Goal: Task Accomplishment & Management: Complete application form

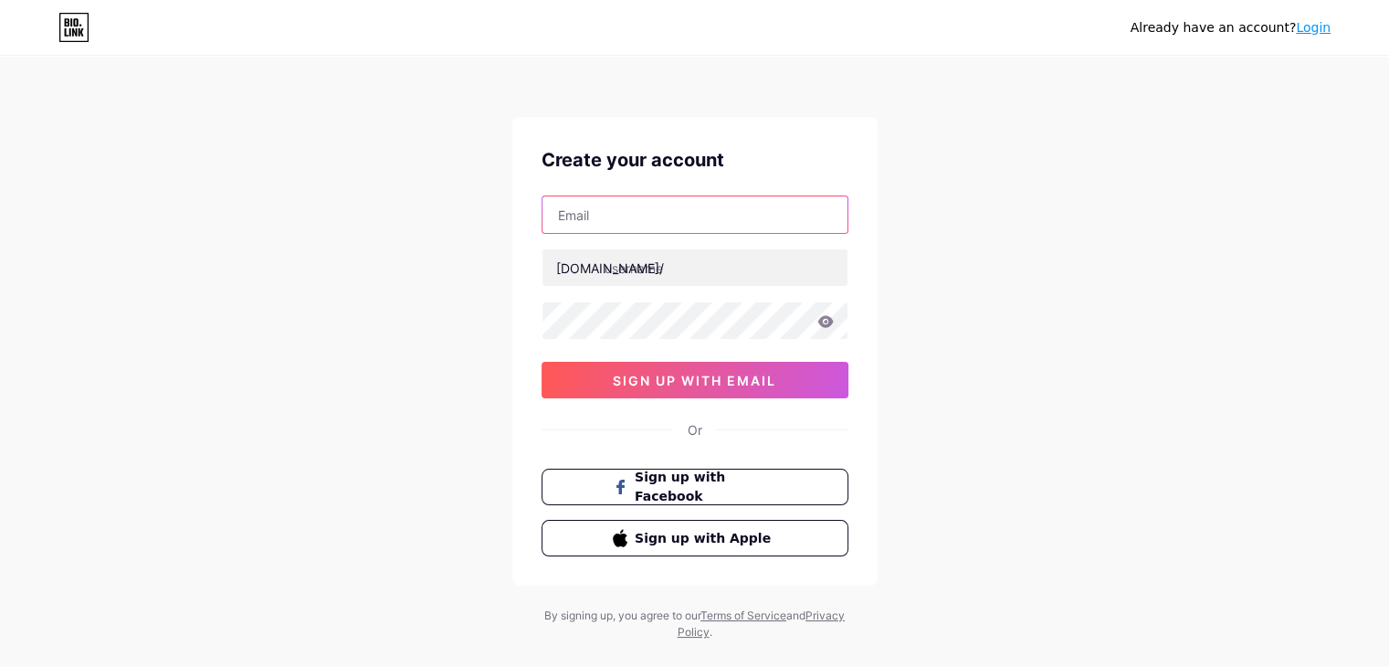
click at [607, 227] on input "text" at bounding box center [695, 214] width 305 height 37
paste input "[EMAIL_ADDRESS][DOMAIN_NAME]"
type input "[EMAIL_ADDRESS][DOMAIN_NAME]"
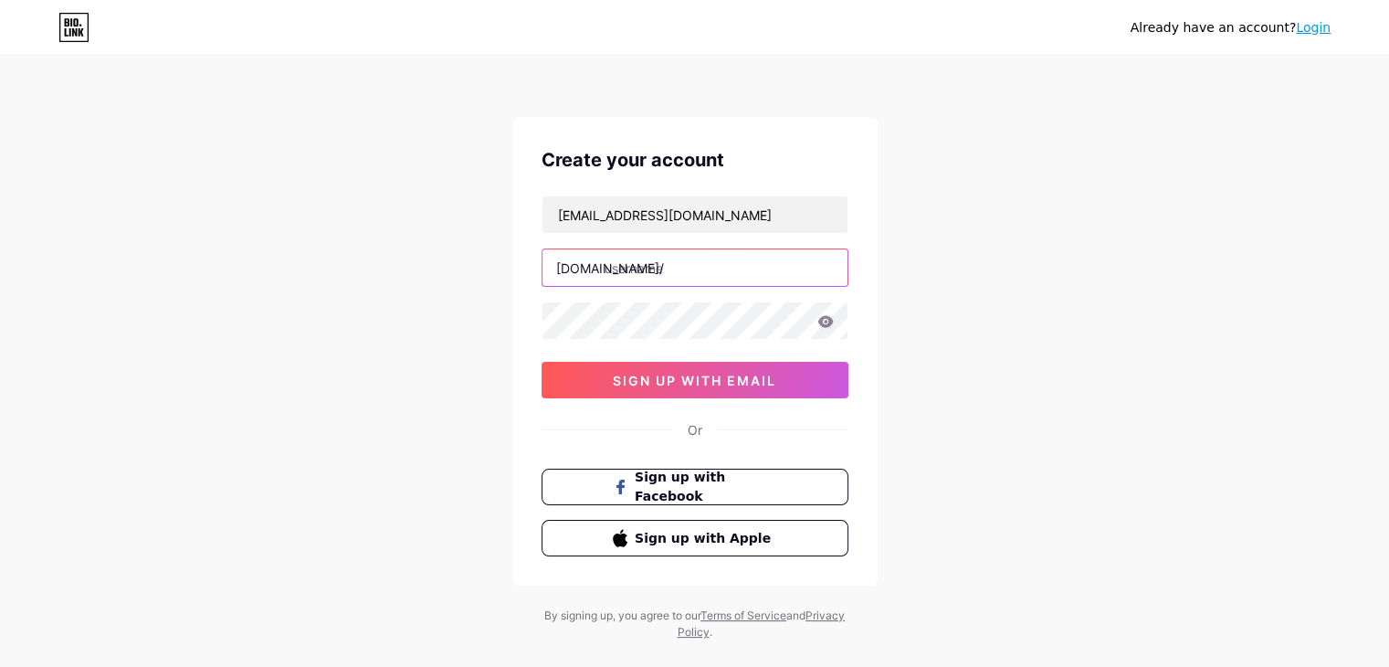
click at [665, 262] on input "text" at bounding box center [695, 267] width 305 height 37
paste input "rocksolidys"
type input "rocksolidys"
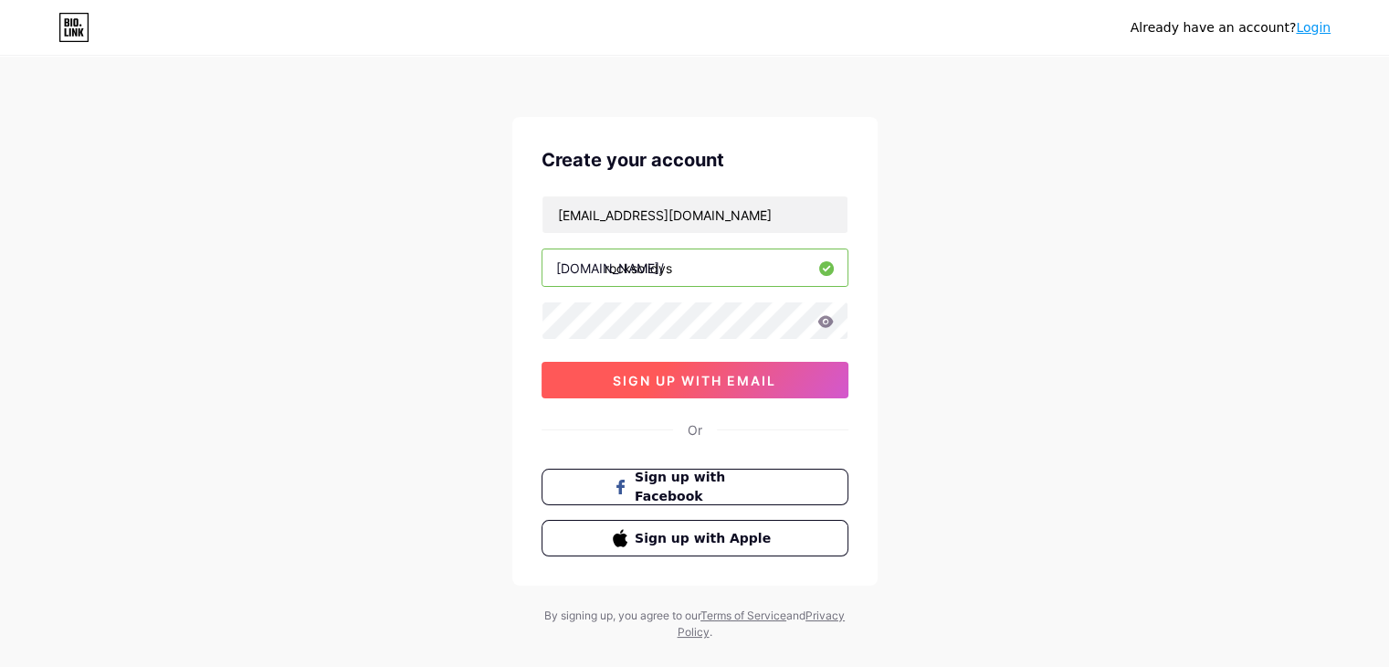
click at [686, 380] on span "sign up with email" at bounding box center [695, 381] width 164 height 16
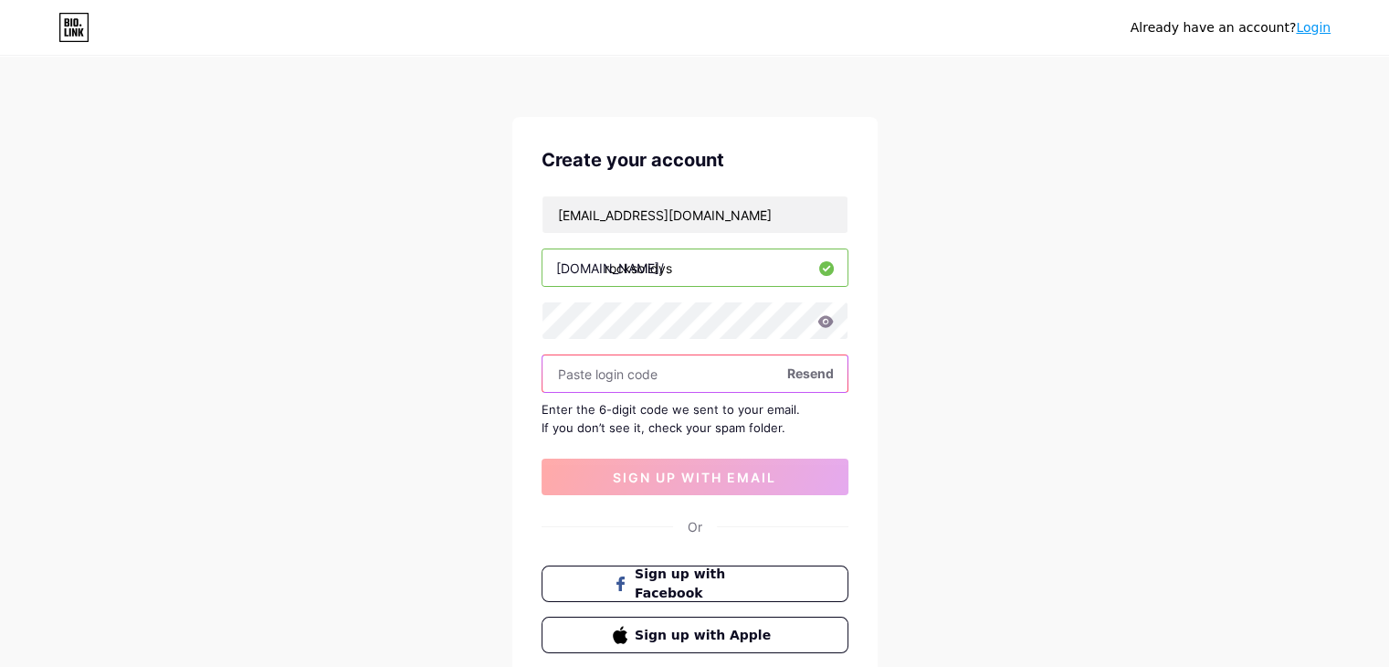
click at [686, 379] on input "text" at bounding box center [695, 373] width 305 height 37
paste input "434322"
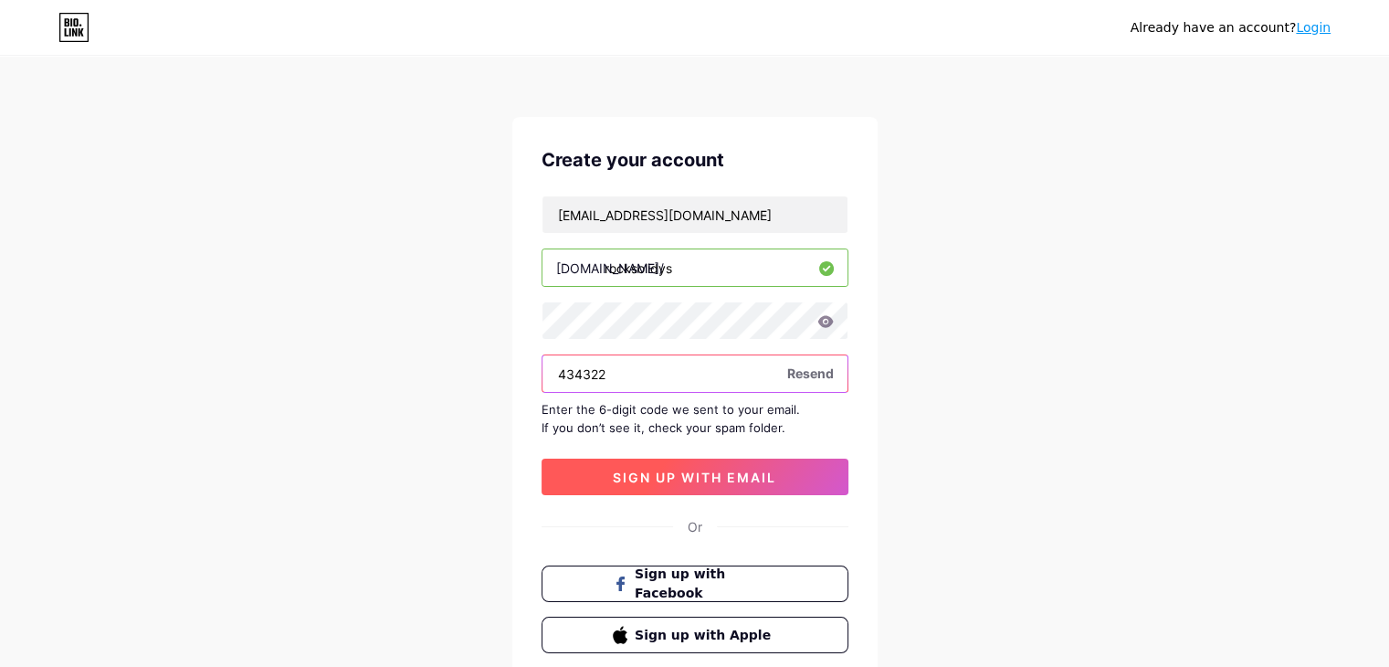
type input "434322"
click at [693, 470] on span "sign up with email" at bounding box center [695, 478] width 164 height 16
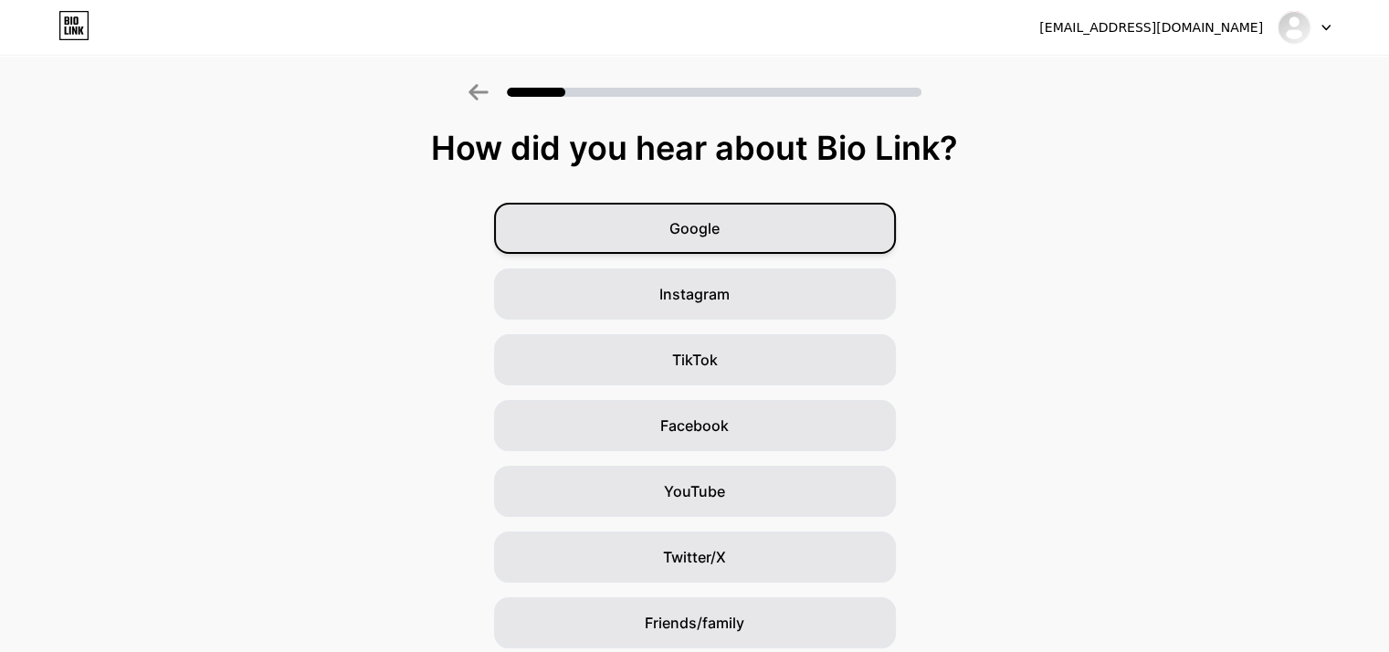
click at [694, 210] on div "Google" at bounding box center [695, 228] width 402 height 51
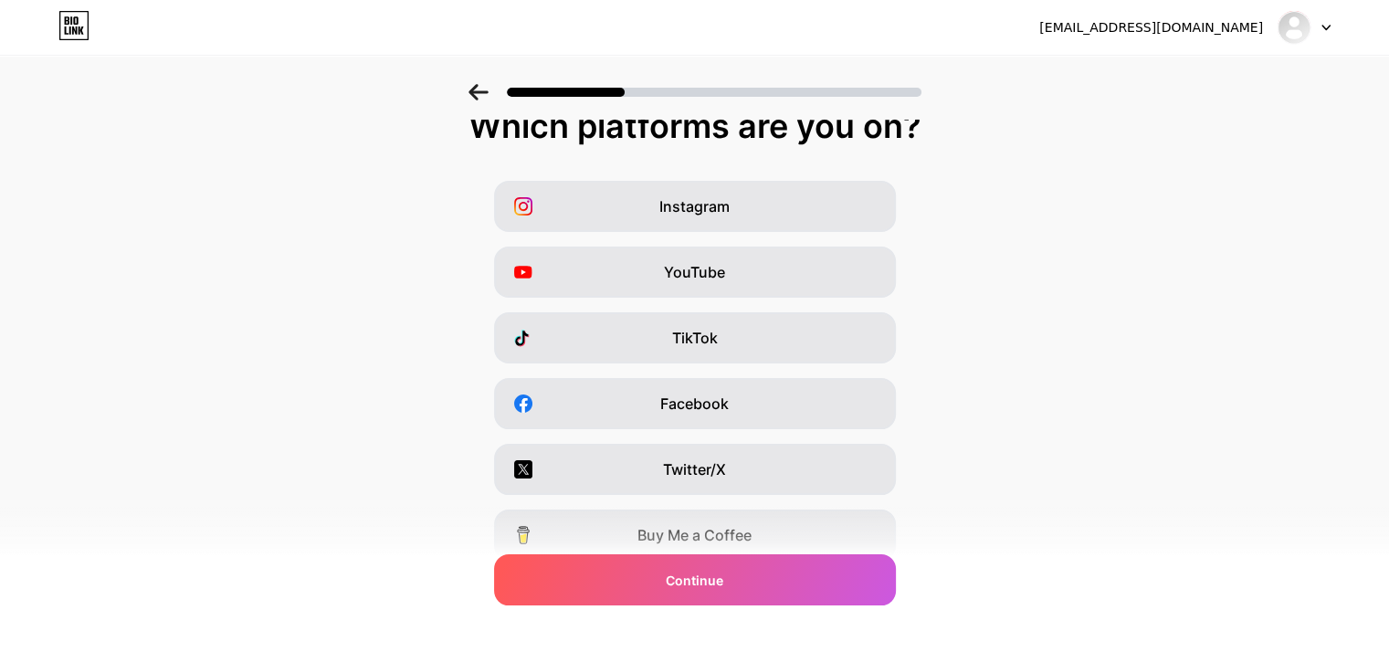
scroll to position [113, 0]
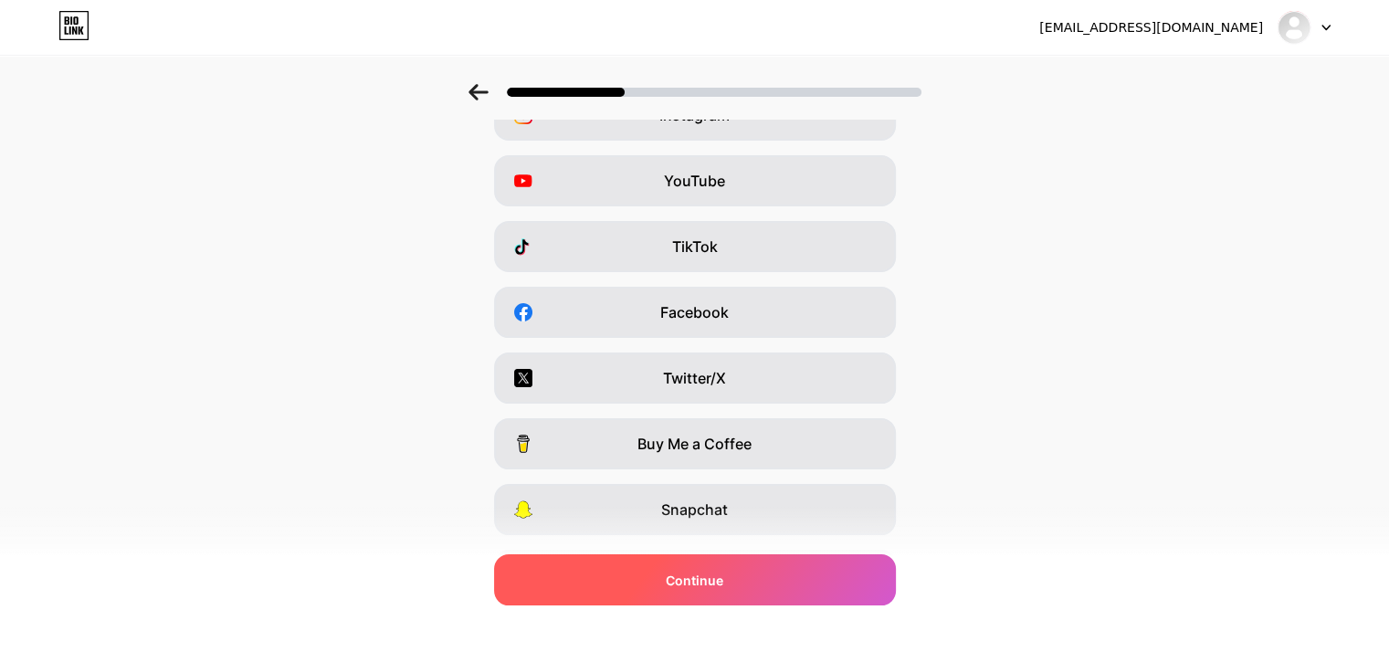
click at [701, 589] on span "Continue" at bounding box center [695, 580] width 58 height 19
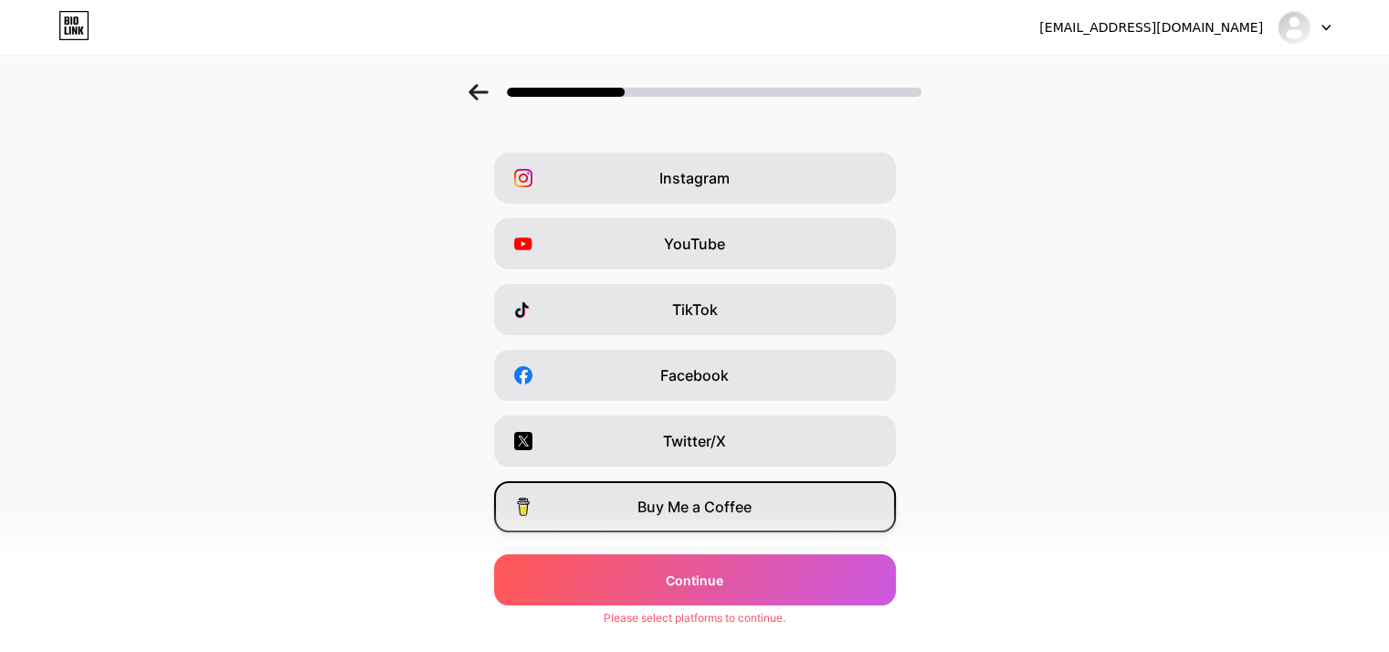
scroll to position [0, 0]
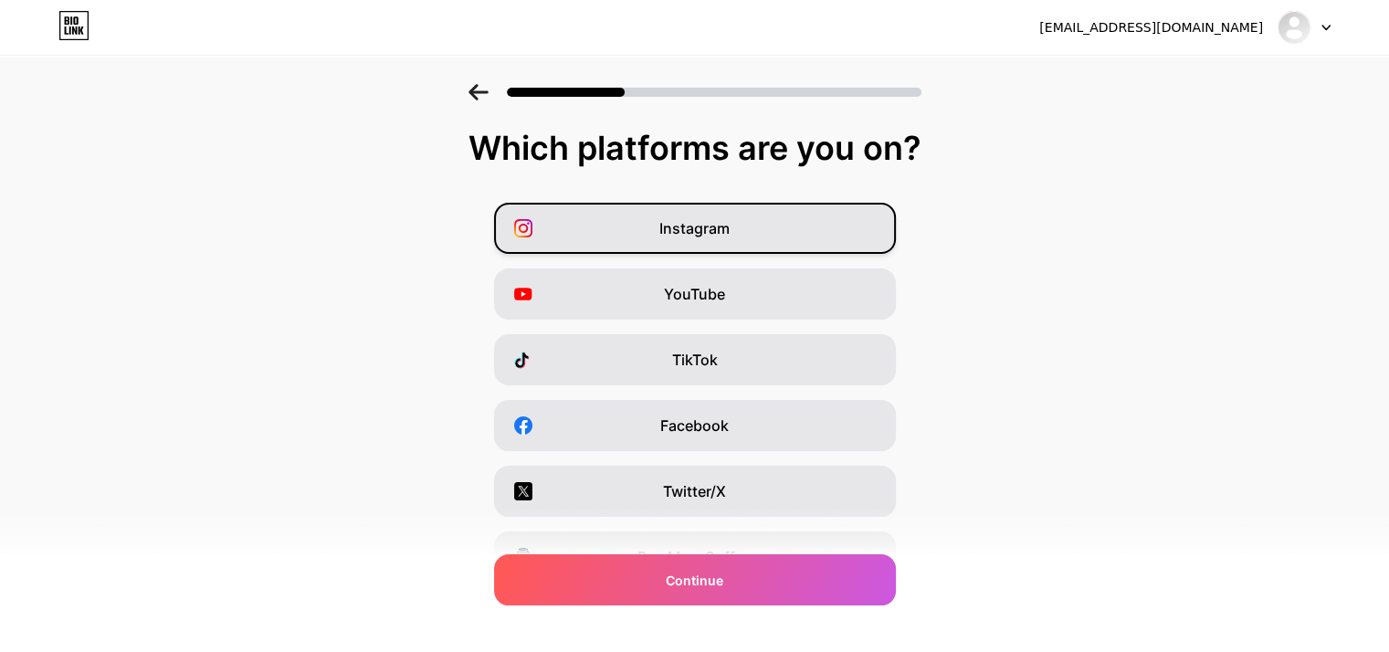
click at [656, 238] on div "Instagram" at bounding box center [695, 228] width 402 height 51
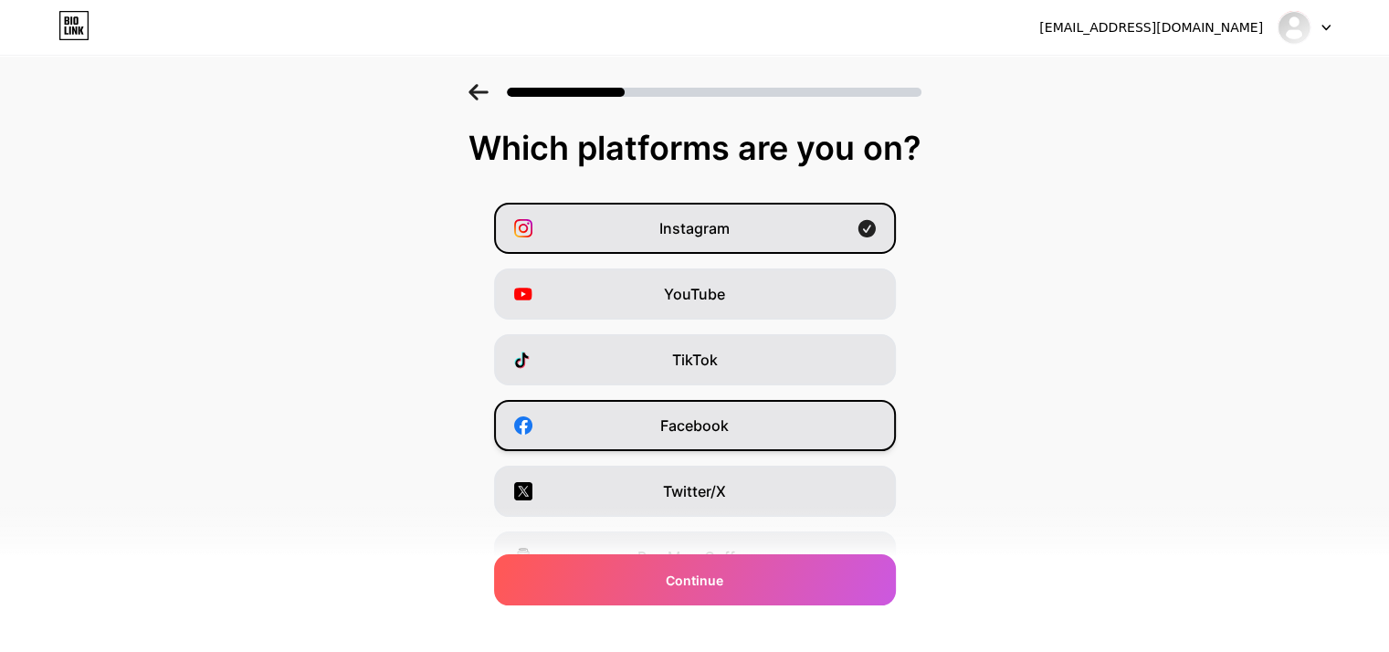
click at [661, 428] on div "Facebook" at bounding box center [695, 425] width 402 height 51
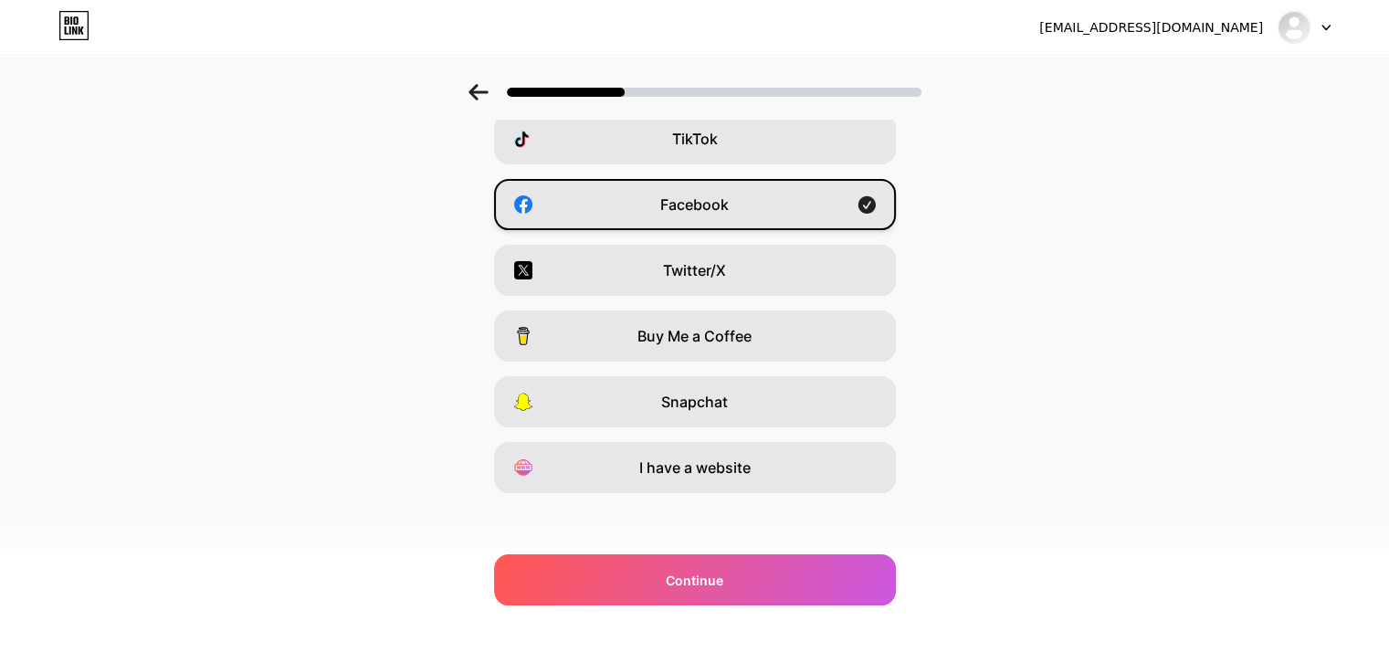
scroll to position [227, 0]
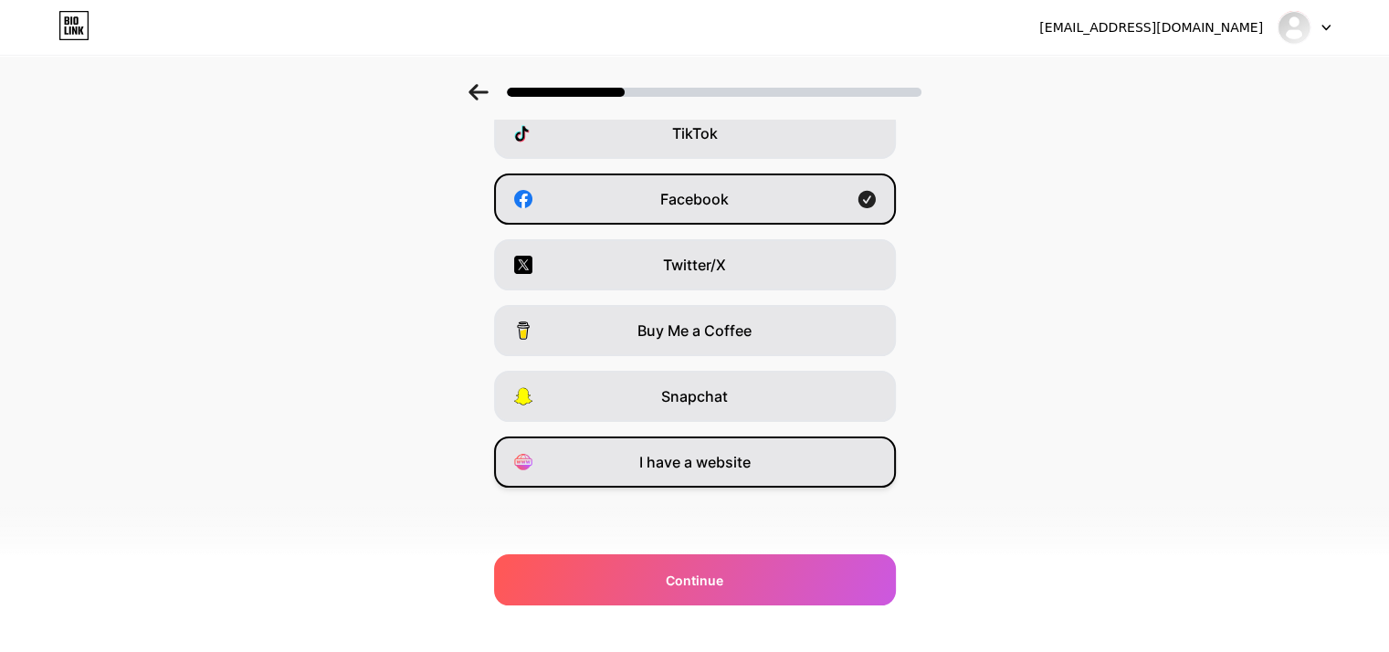
click at [677, 473] on div "I have a website" at bounding box center [695, 462] width 402 height 51
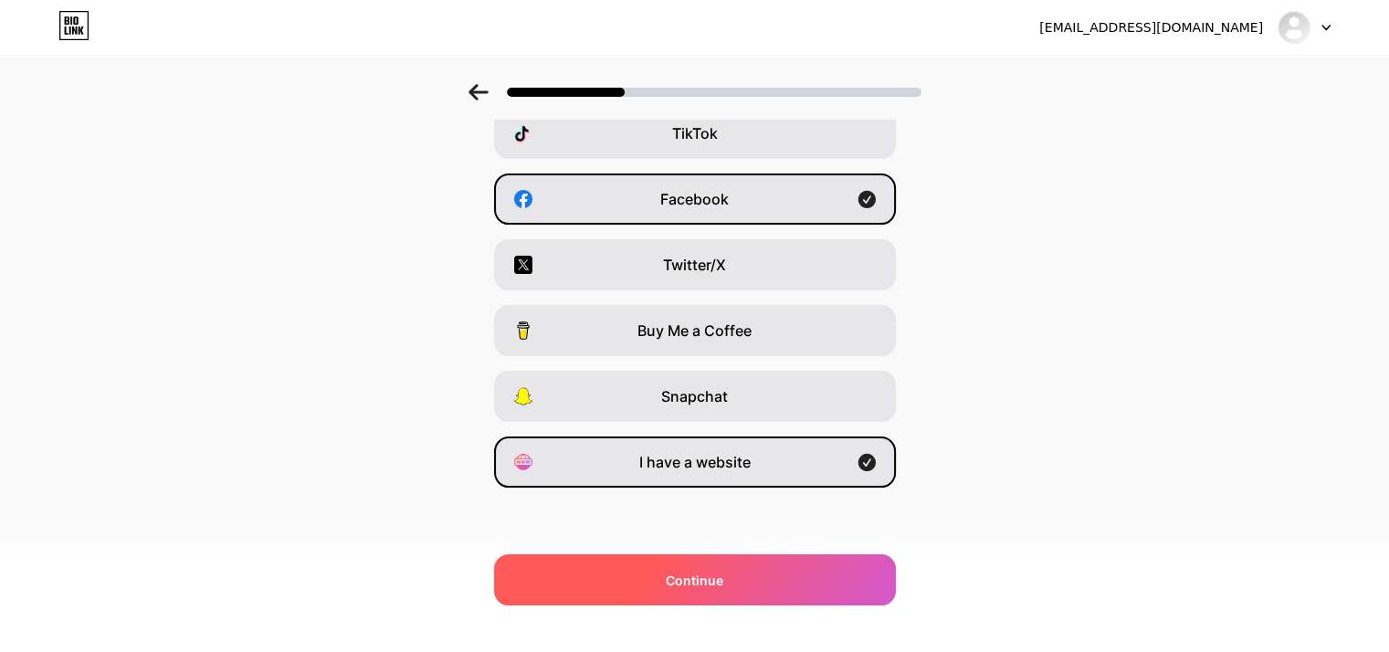
click at [730, 589] on div "Continue" at bounding box center [695, 579] width 402 height 51
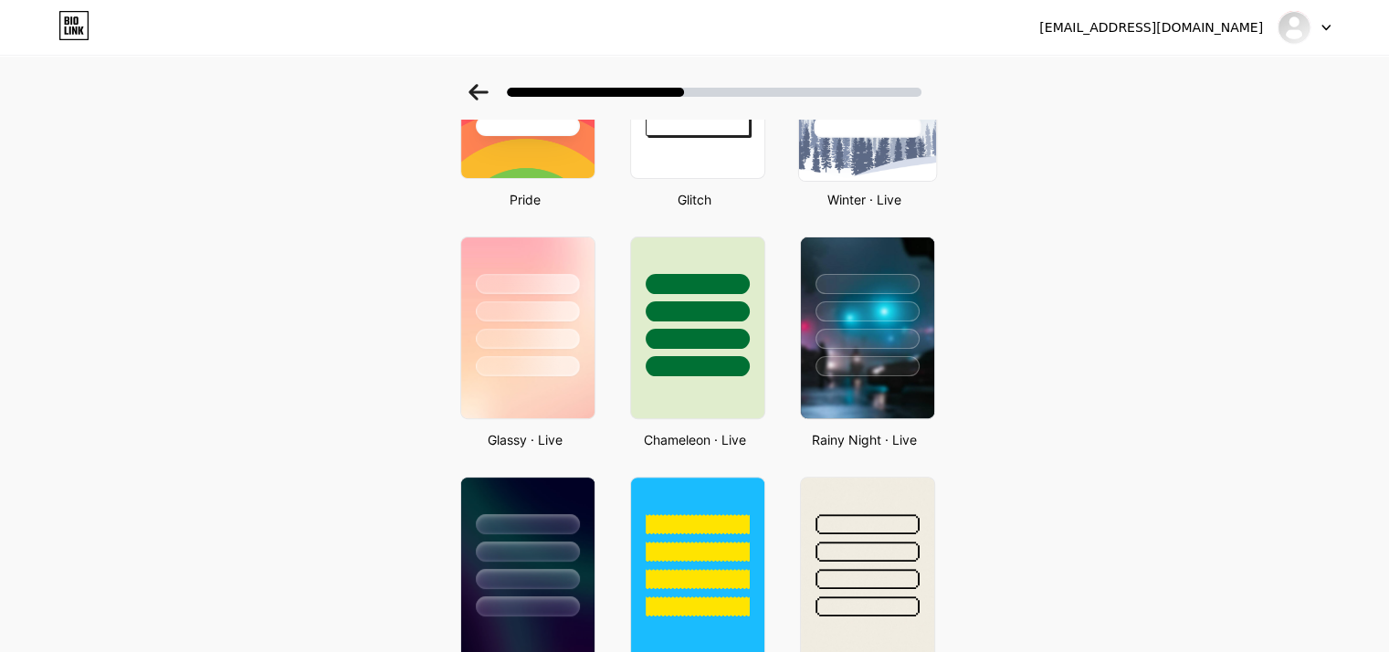
scroll to position [457, 0]
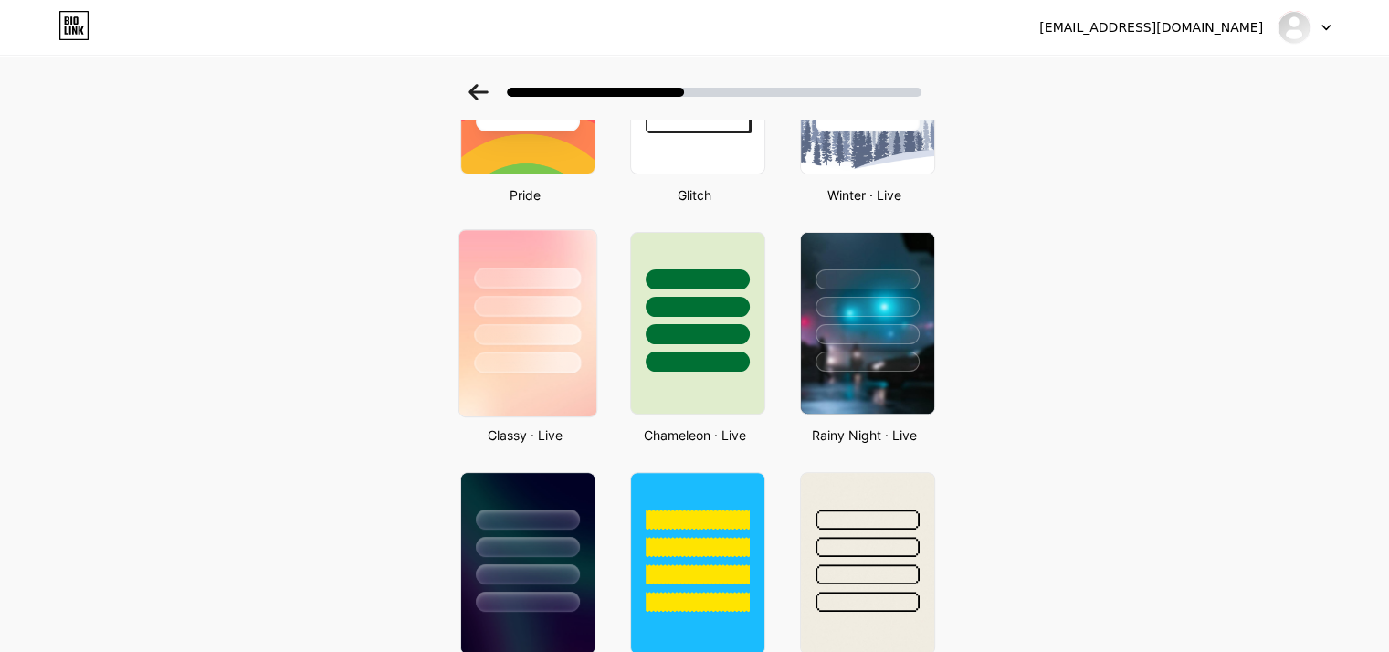
click at [512, 370] on div at bounding box center [527, 363] width 107 height 21
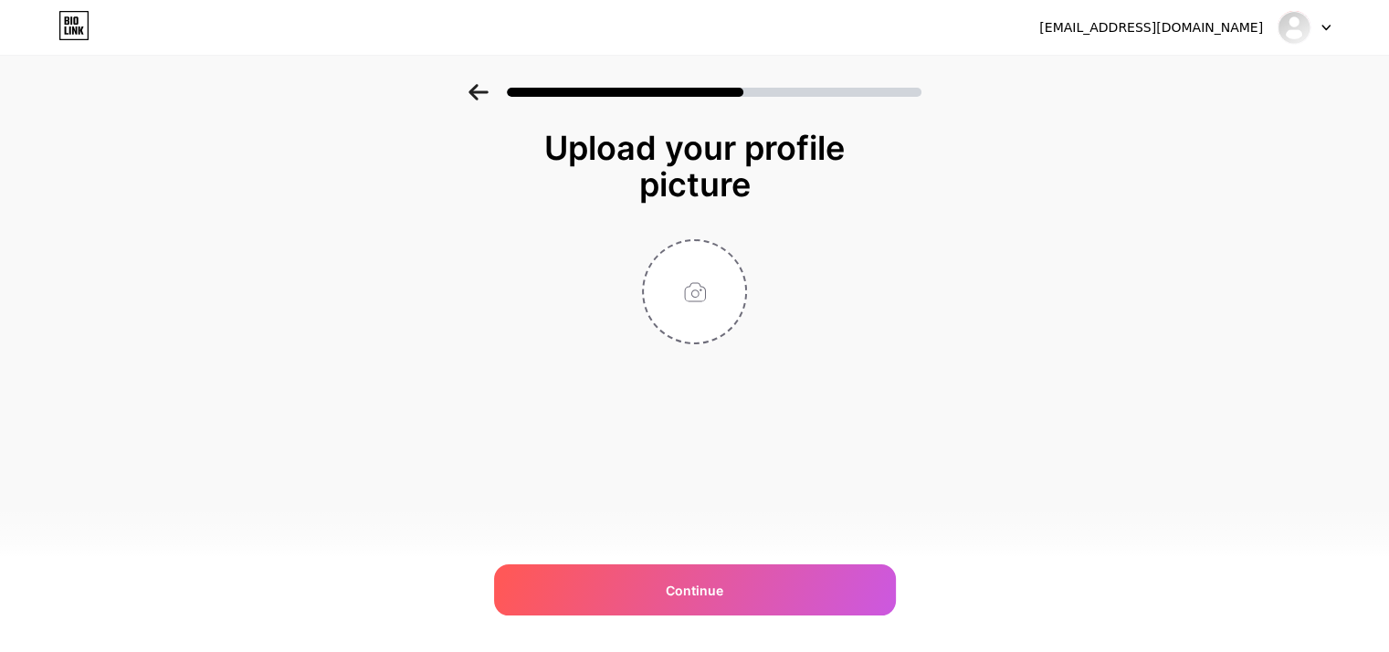
scroll to position [0, 0]
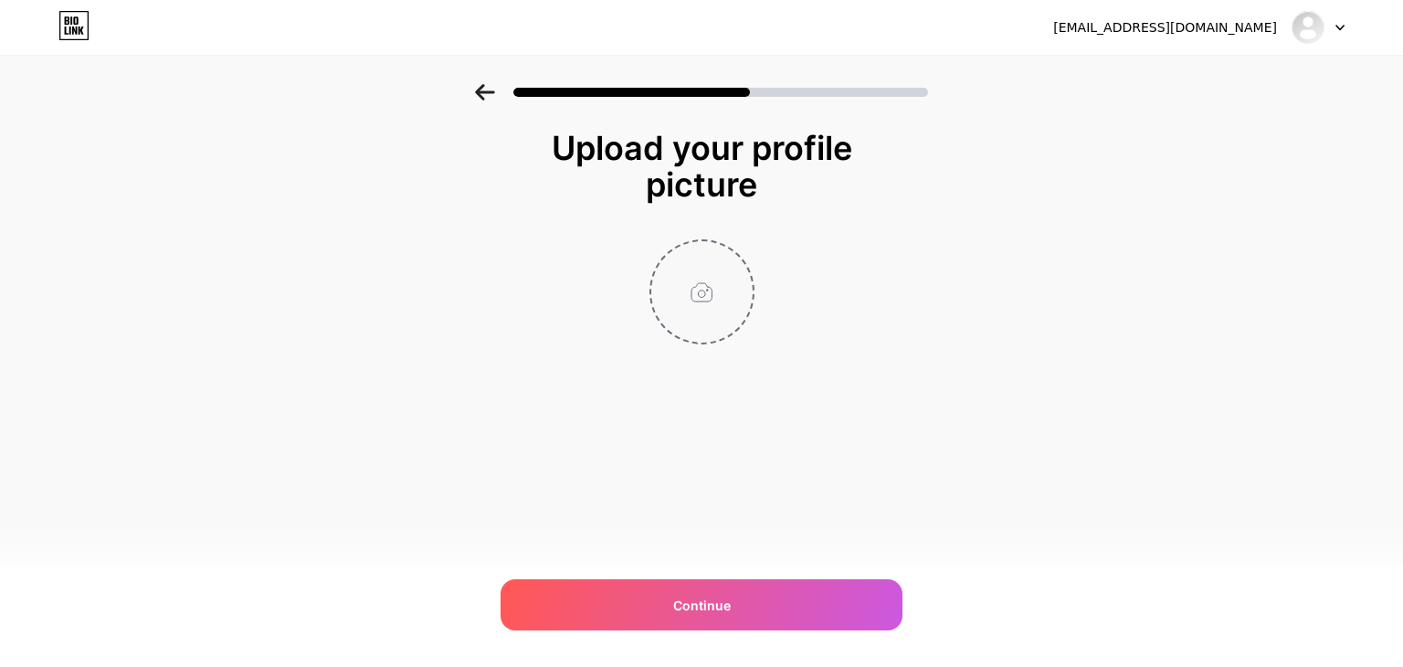
click at [705, 295] on input "file" at bounding box center [701, 291] width 101 height 101
type input "C:\fakepath\logo (1).jpg"
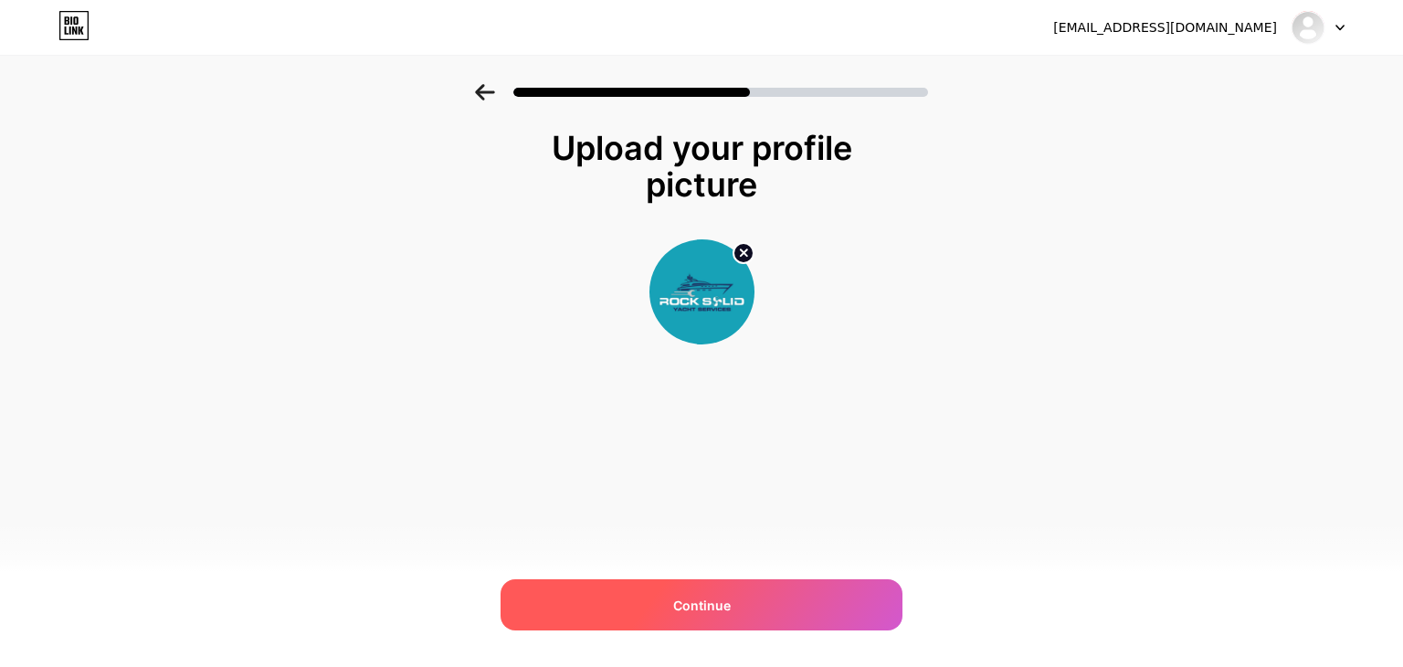
click at [780, 608] on div "Continue" at bounding box center [702, 604] width 402 height 51
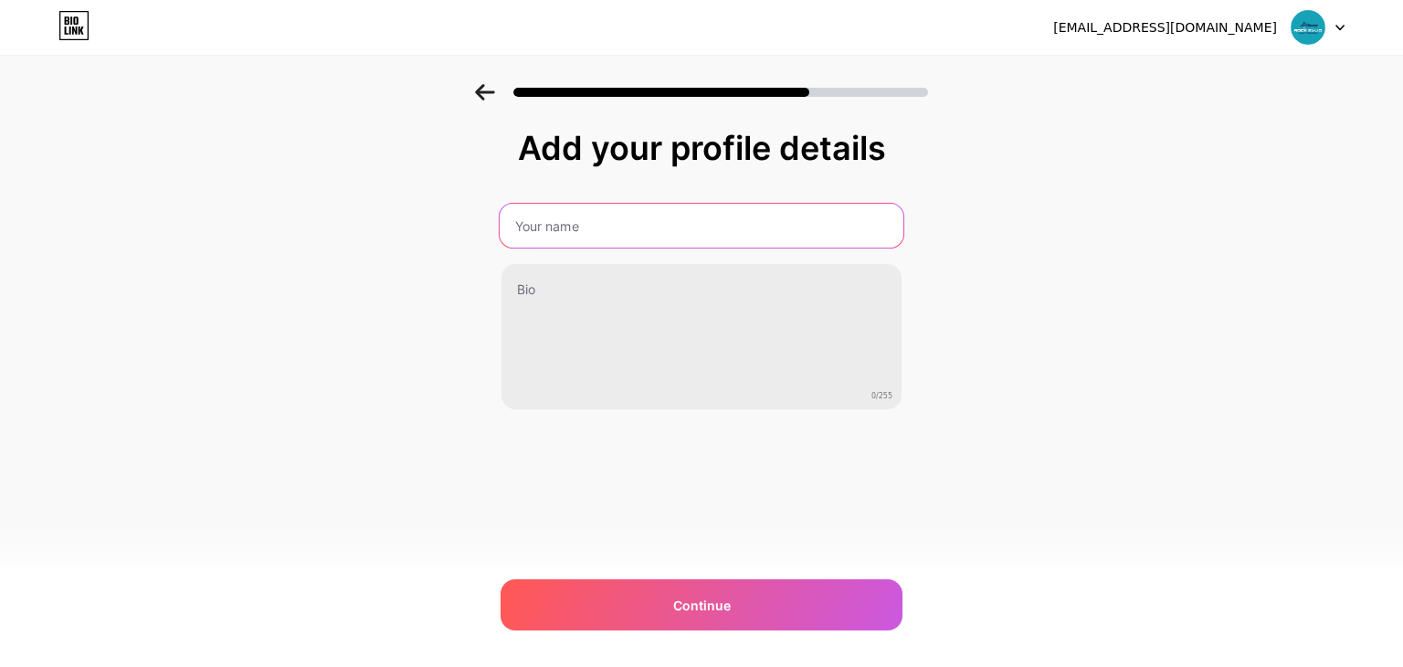
click at [603, 210] on input "text" at bounding box center [702, 226] width 404 height 44
paste input "Rock Solid Yacht Services"
type input "Rock Solid Yacht Services"
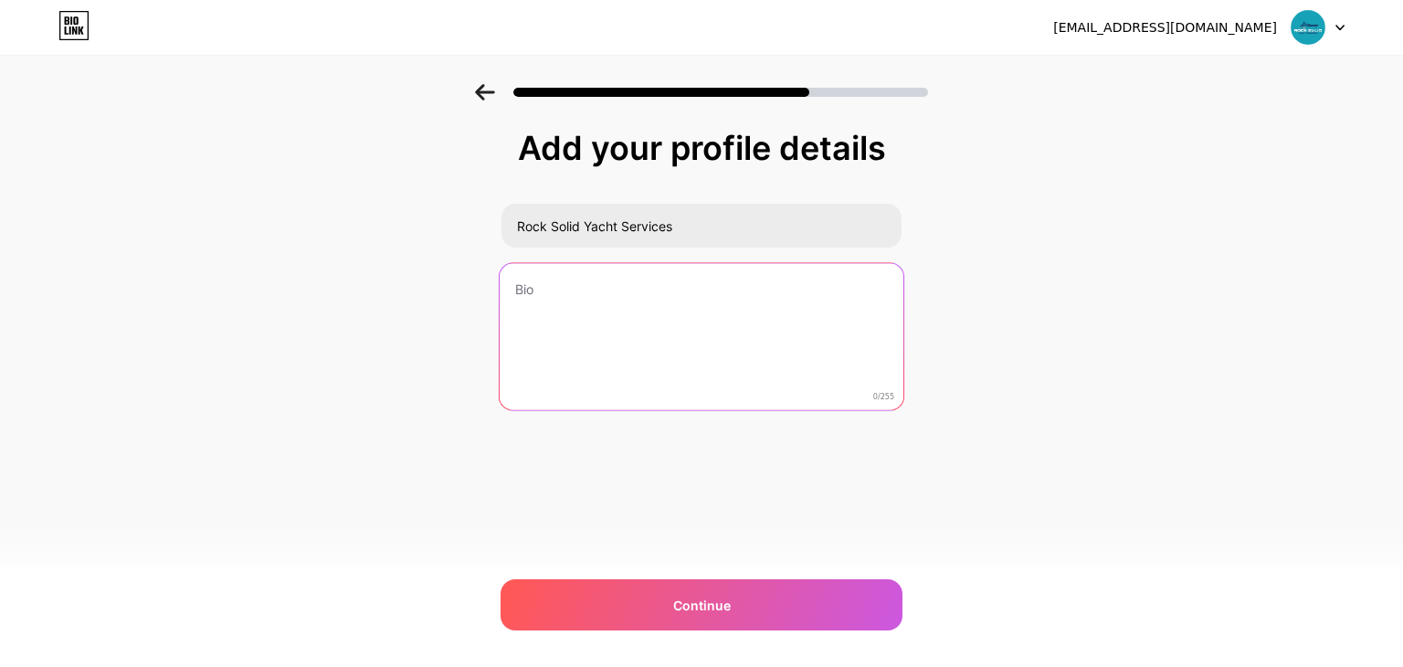
click at [654, 300] on textarea at bounding box center [702, 337] width 404 height 149
paste textarea "At Rock Solid Yacht Services, our lifelong passion for the water has driven us …"
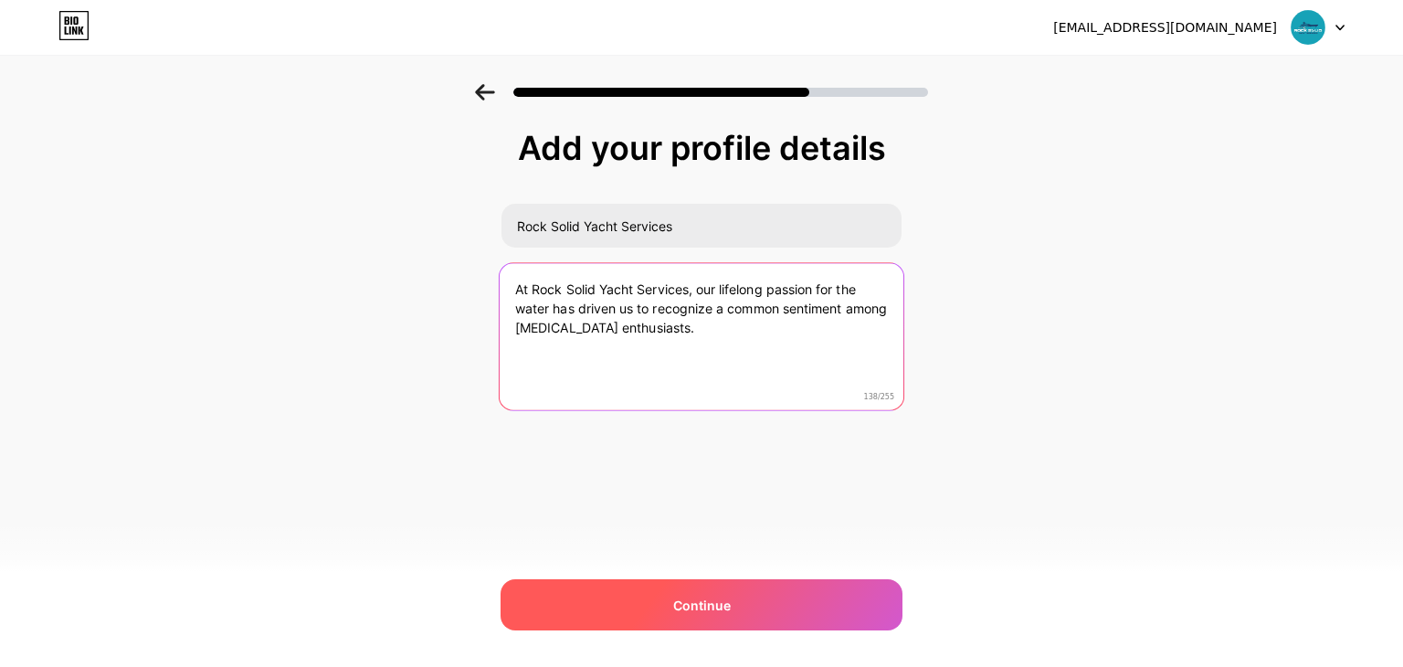
type textarea "At Rock Solid Yacht Services, our lifelong passion for the water has driven us …"
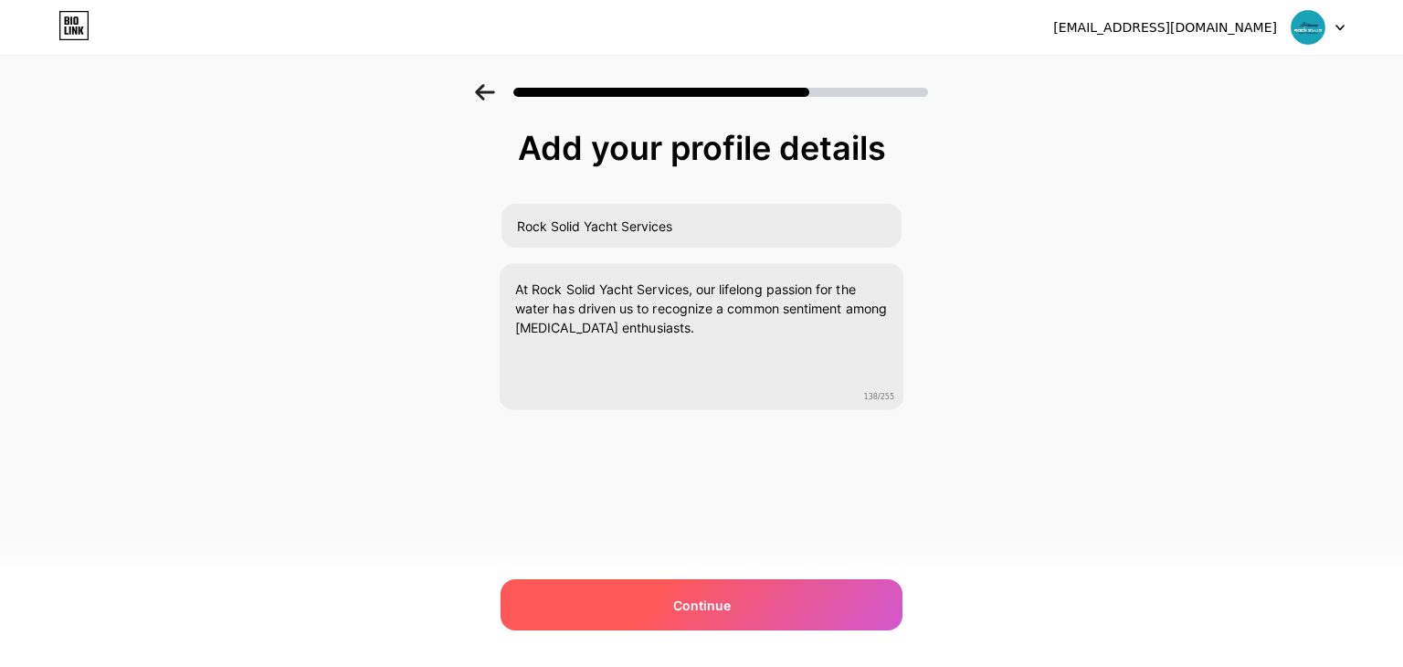
click at [703, 608] on span "Continue" at bounding box center [702, 605] width 58 height 19
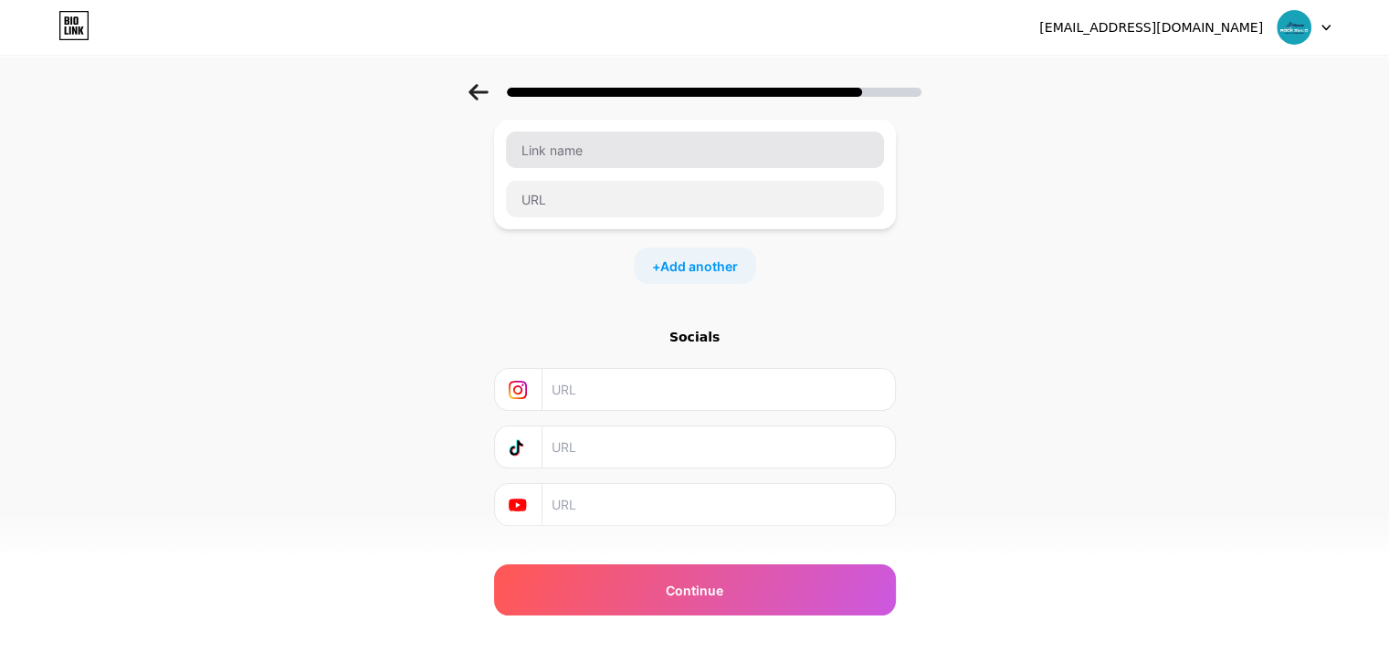
scroll to position [144, 0]
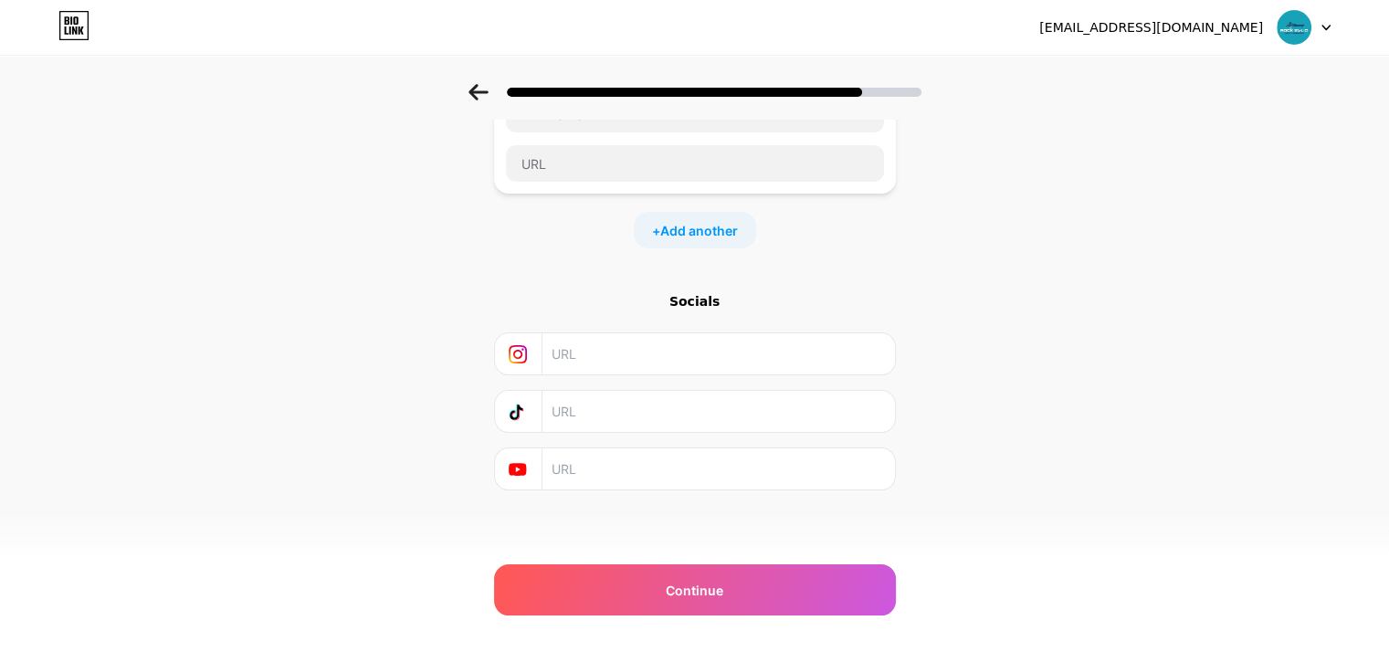
click at [636, 361] on input "text" at bounding box center [718, 353] width 332 height 41
click at [643, 170] on input "text" at bounding box center [695, 163] width 378 height 37
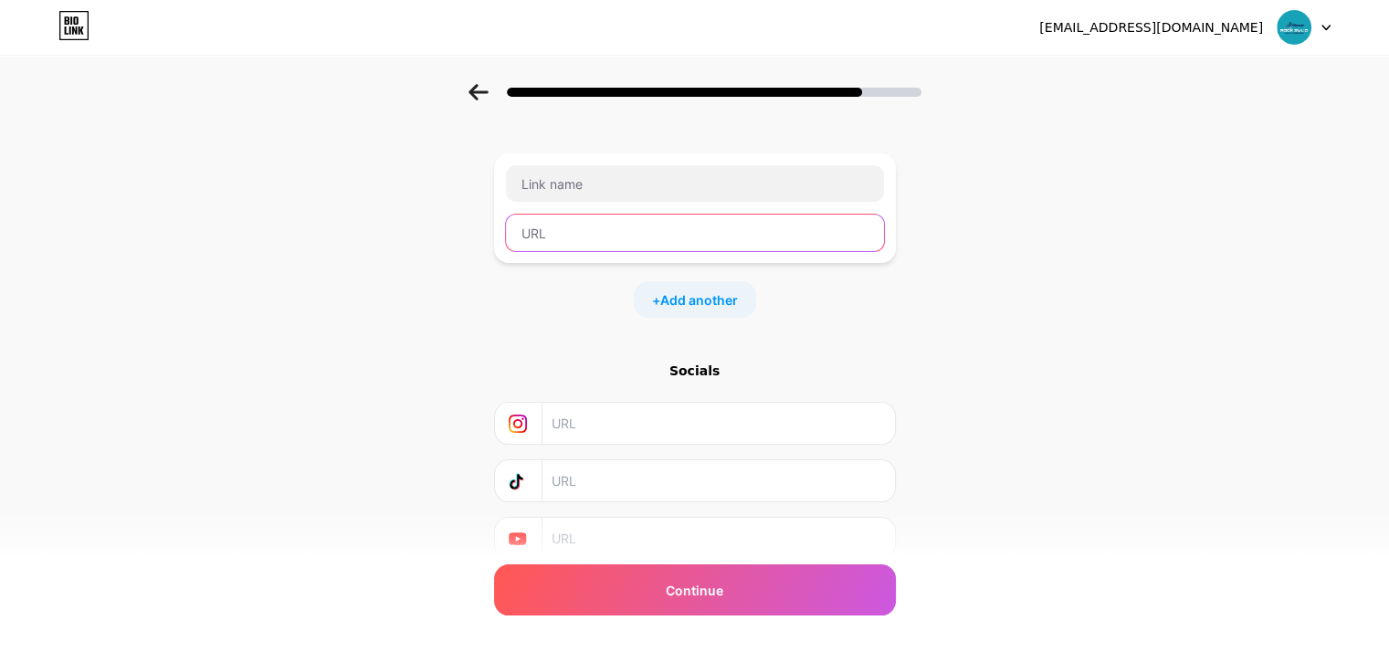
scroll to position [0, 0]
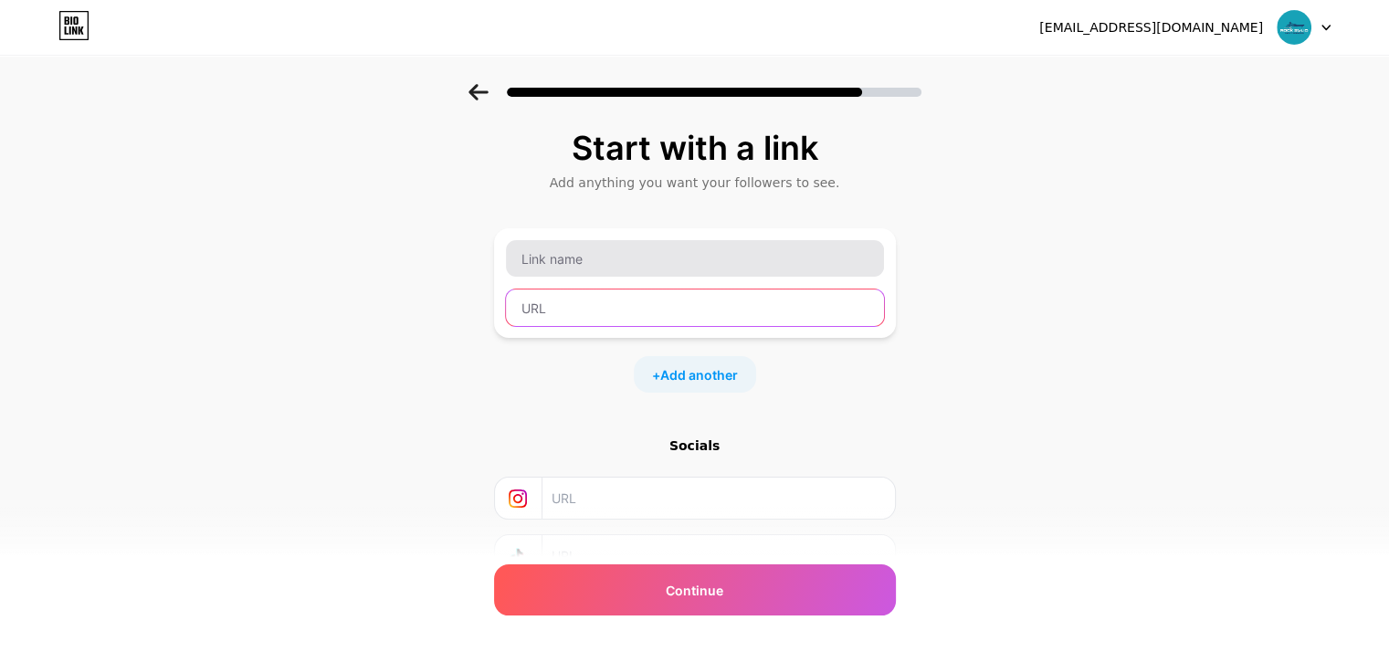
paste input "[URL][DOMAIN_NAME]"
type input "[URL][DOMAIN_NAME]"
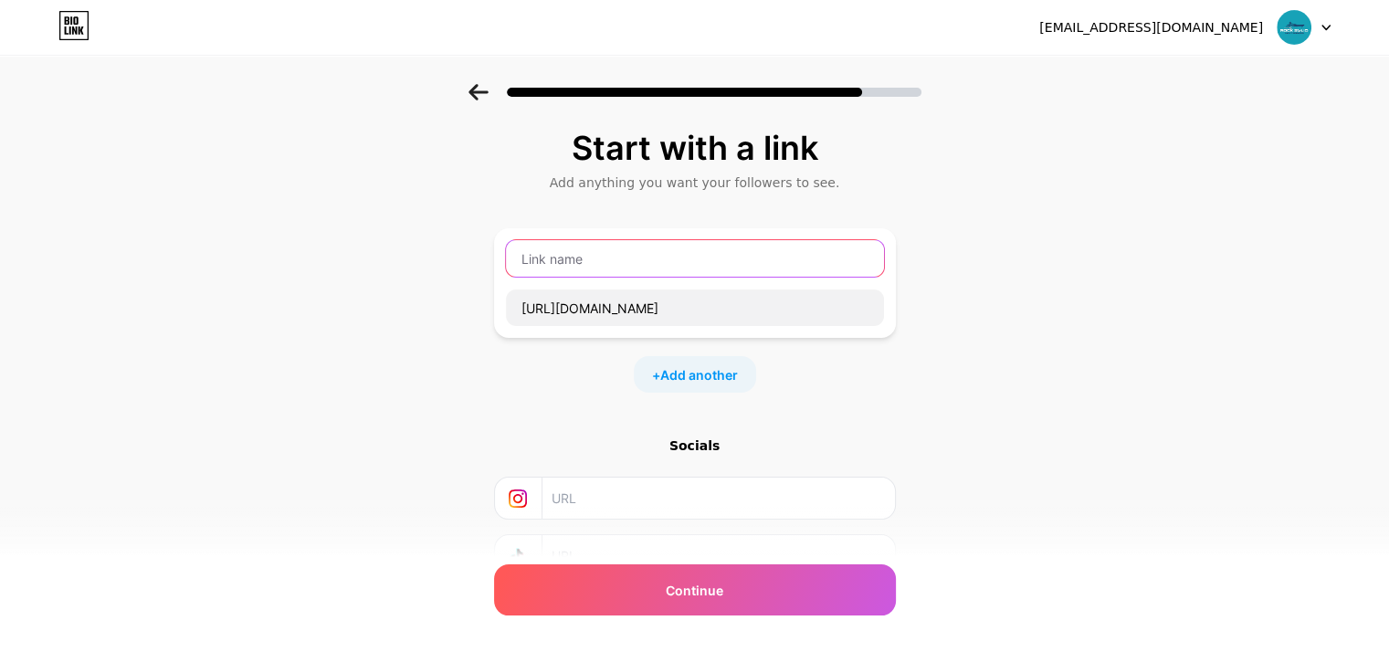
click at [623, 263] on input "text" at bounding box center [695, 258] width 378 height 37
type input "Website"
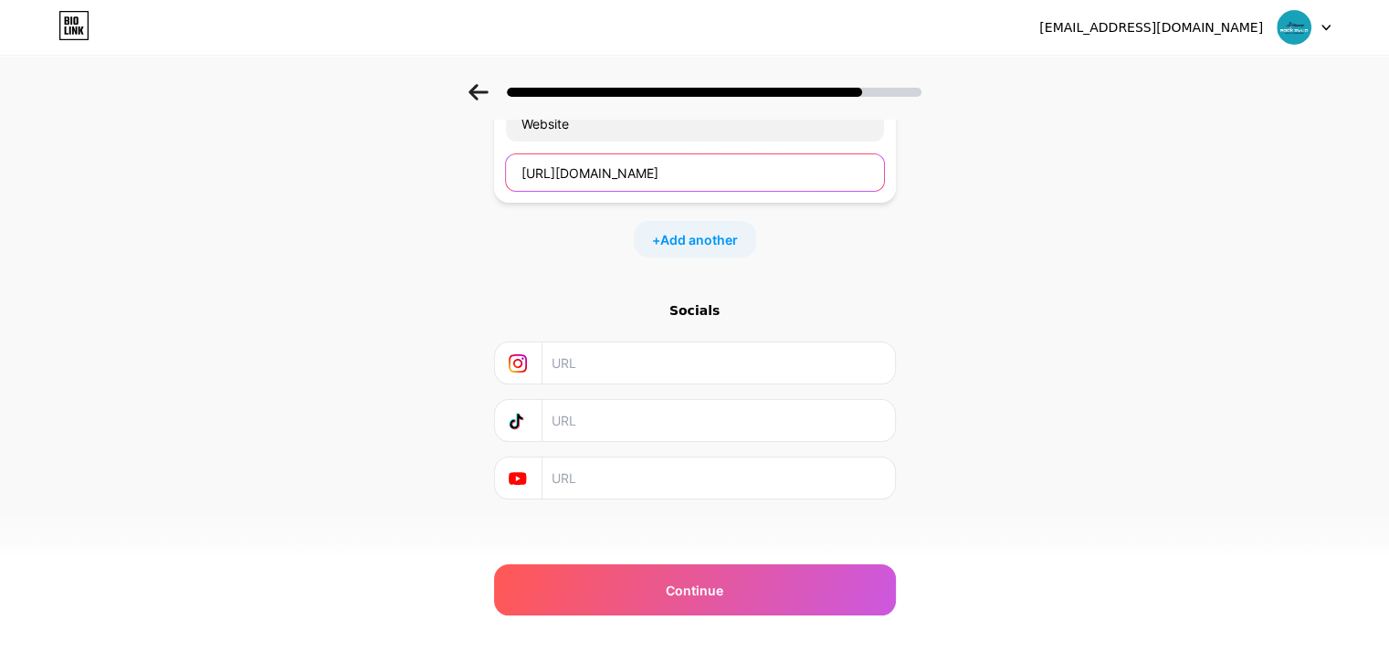
scroll to position [144, 0]
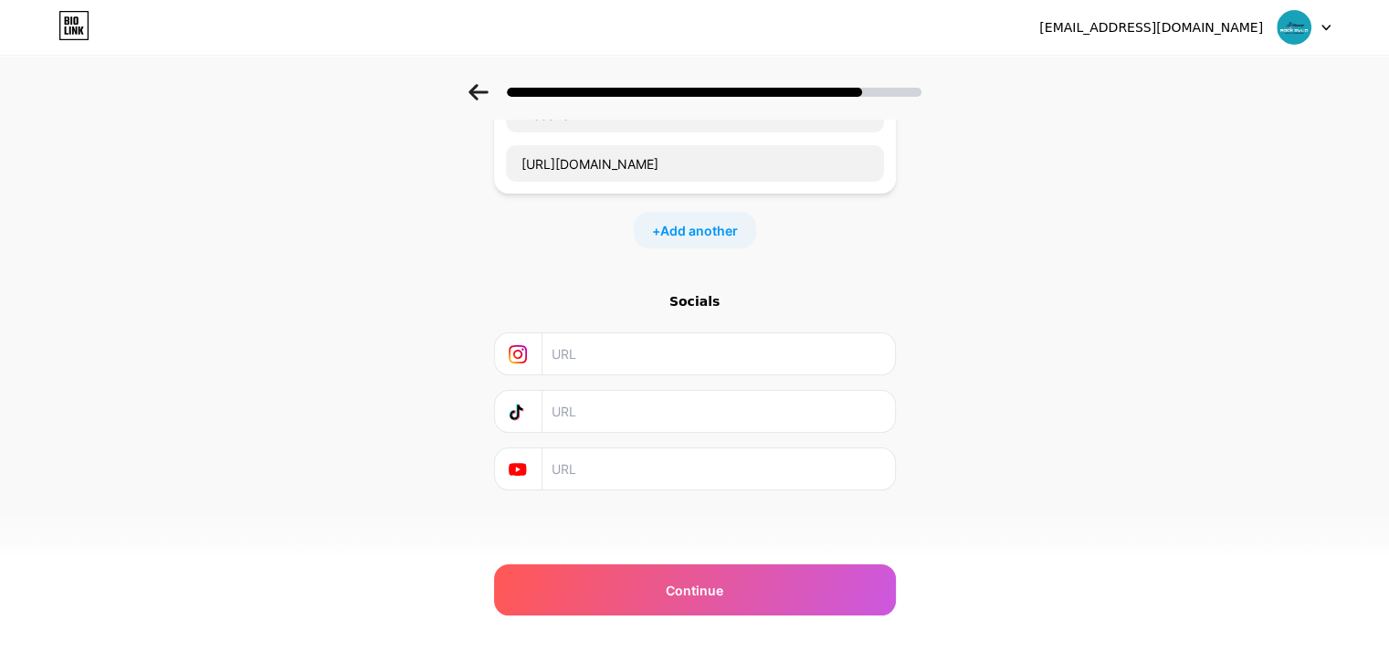
click at [649, 364] on input "text" at bounding box center [718, 353] width 332 height 41
click at [690, 301] on div "Socials" at bounding box center [695, 301] width 402 height 18
click at [599, 359] on input "text" at bounding box center [718, 353] width 332 height 41
paste input "[URL][DOMAIN_NAME]"
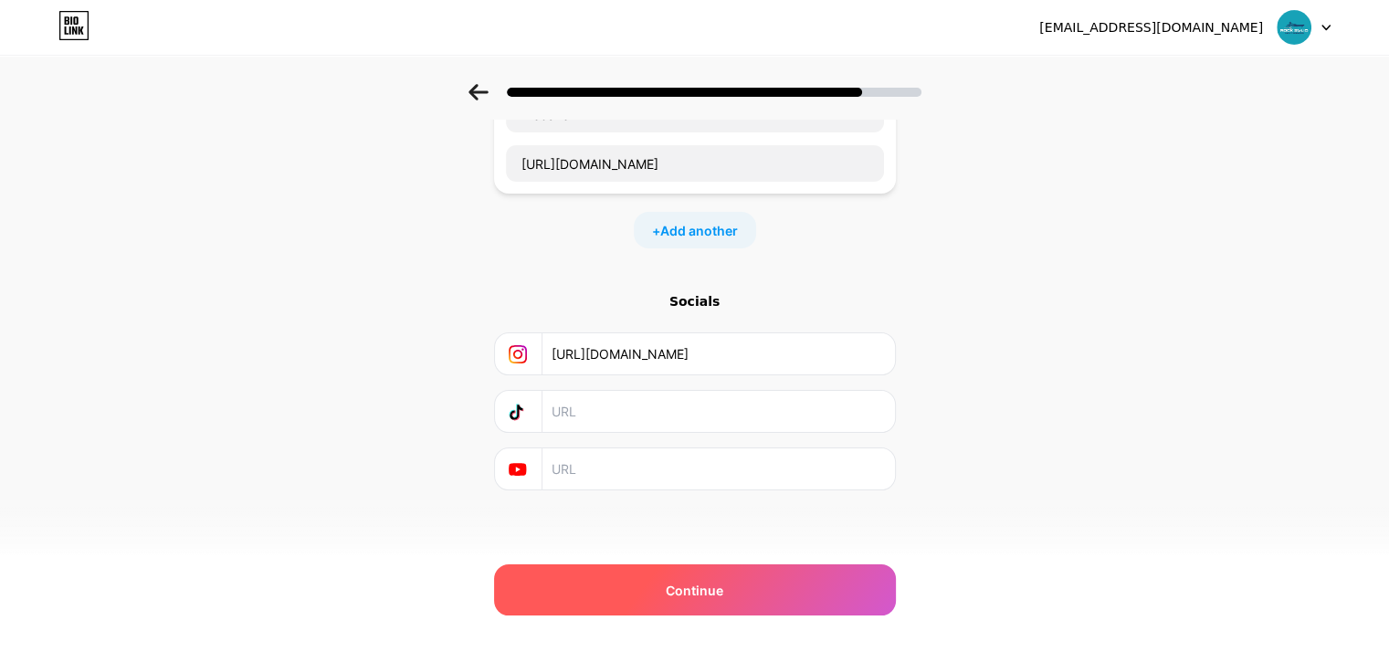
type input "[URL][DOMAIN_NAME]"
click at [782, 590] on div "Continue" at bounding box center [695, 590] width 402 height 51
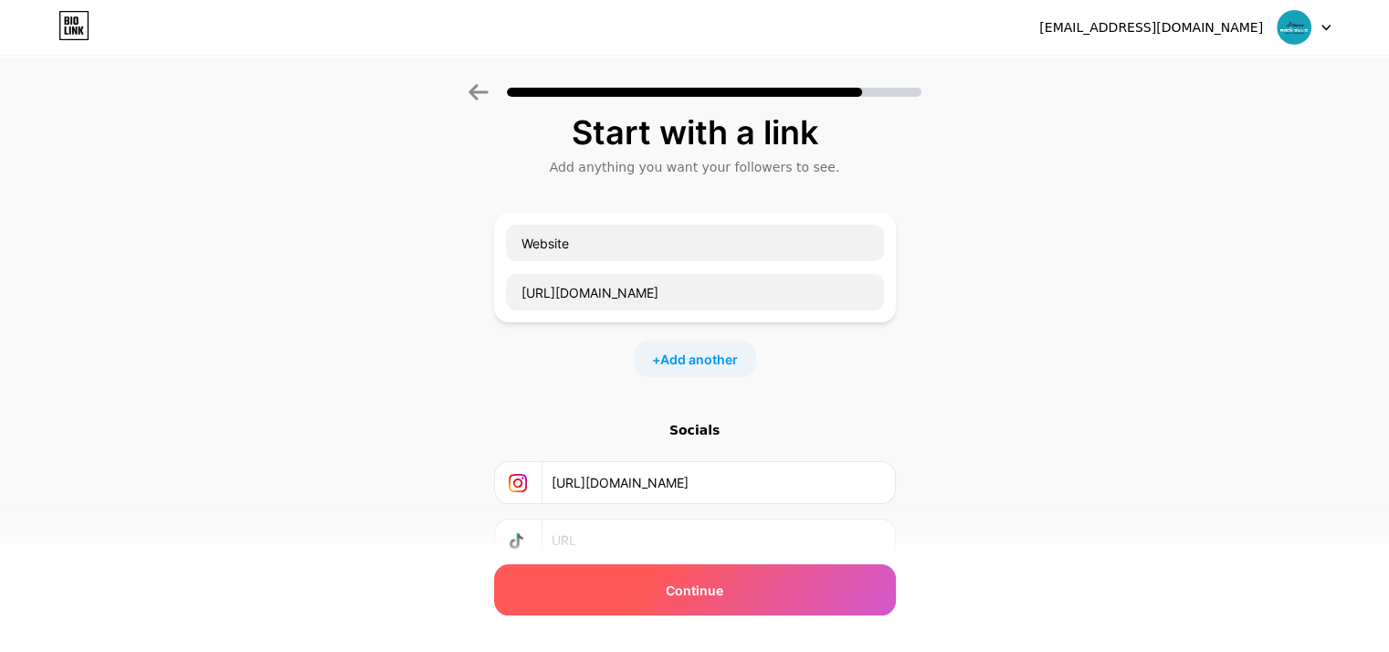
scroll to position [0, 0]
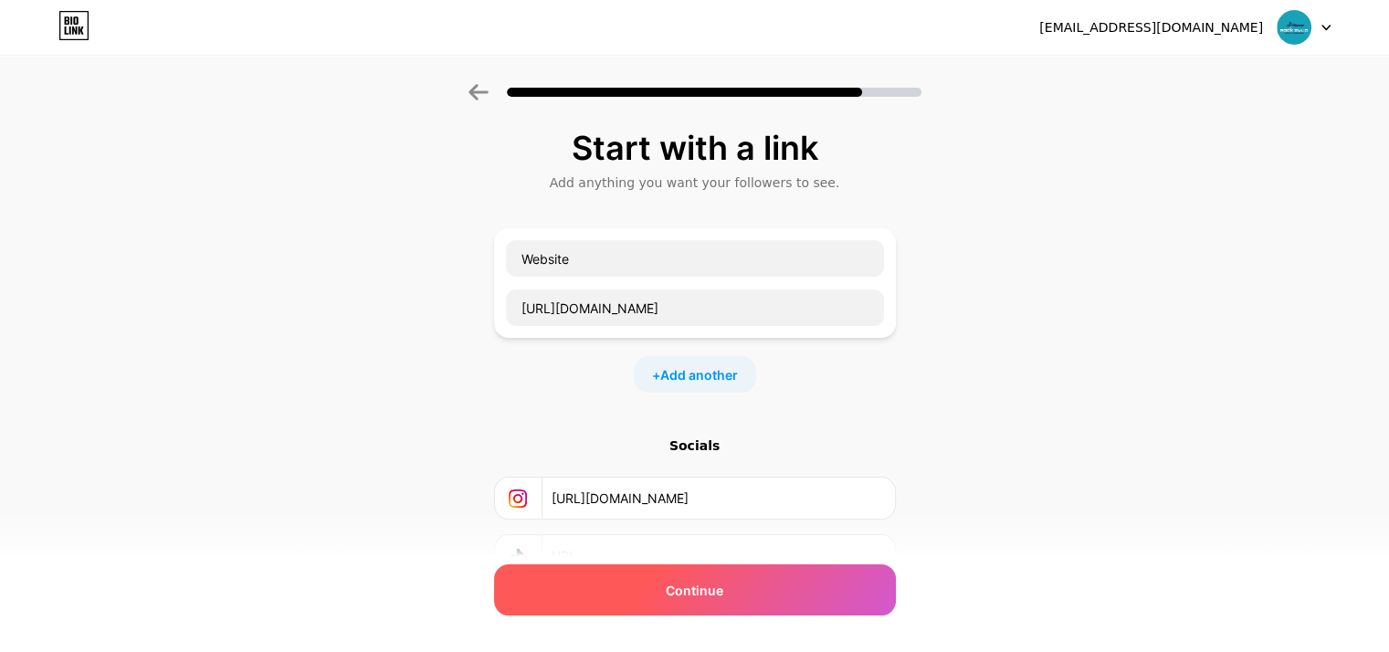
click at [784, 589] on div "Continue" at bounding box center [695, 590] width 402 height 51
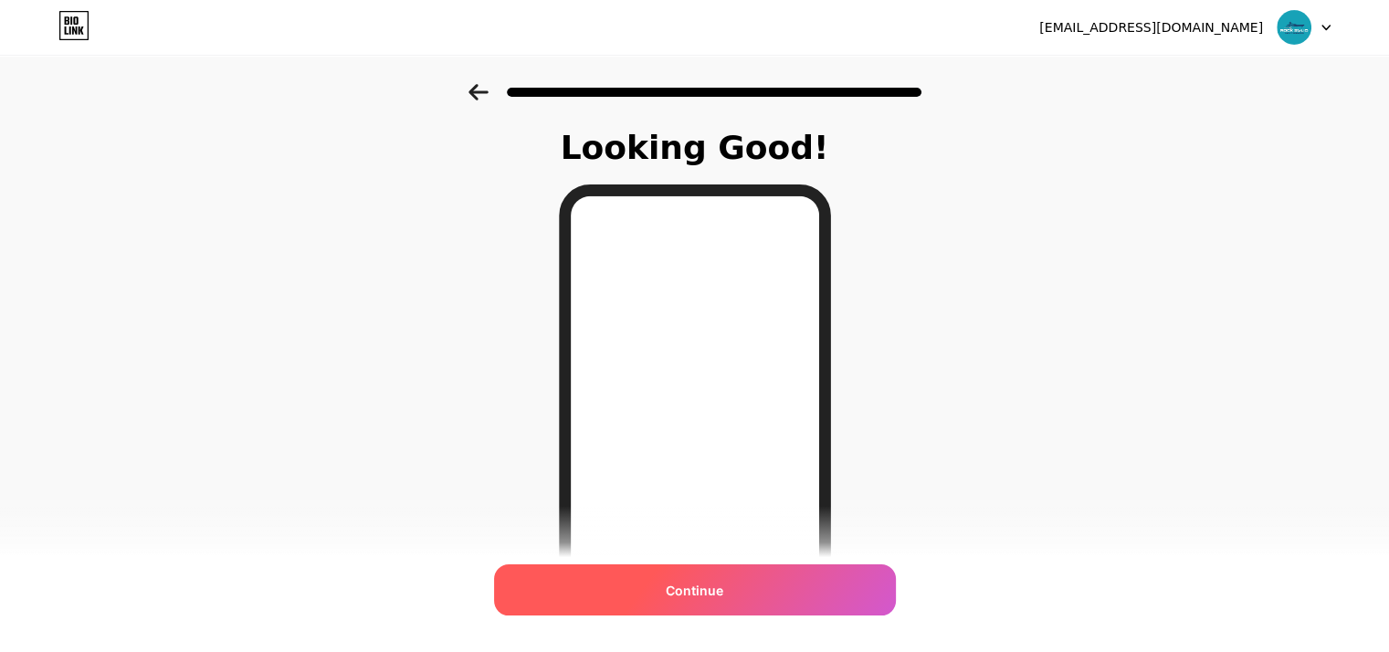
click at [751, 597] on div "Continue" at bounding box center [695, 590] width 402 height 51
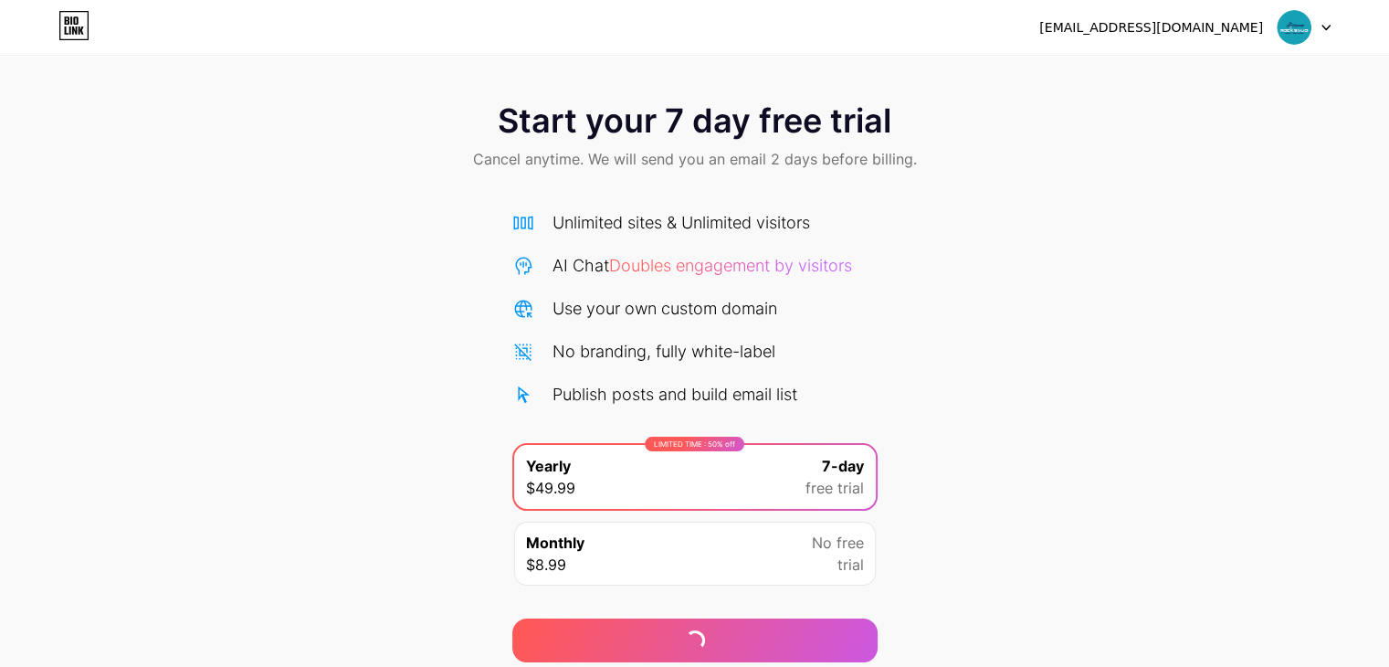
scroll to position [68, 0]
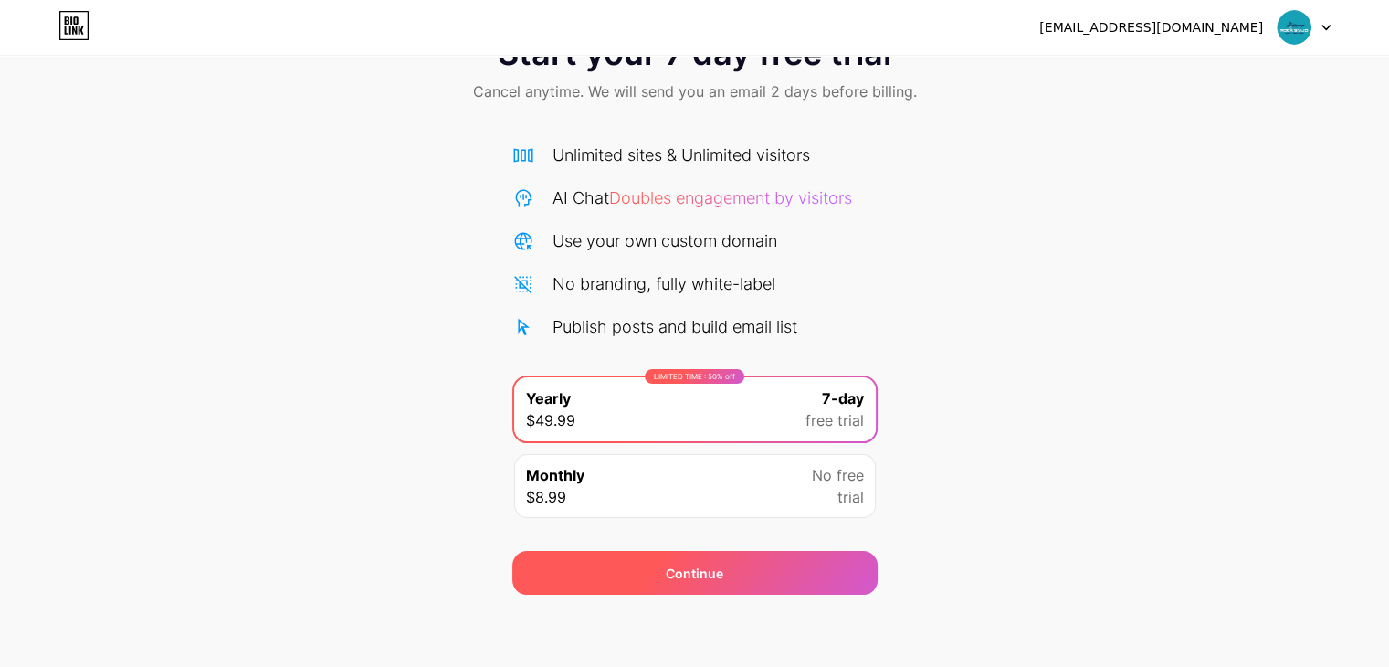
click at [727, 564] on div "Continue" at bounding box center [694, 573] width 365 height 44
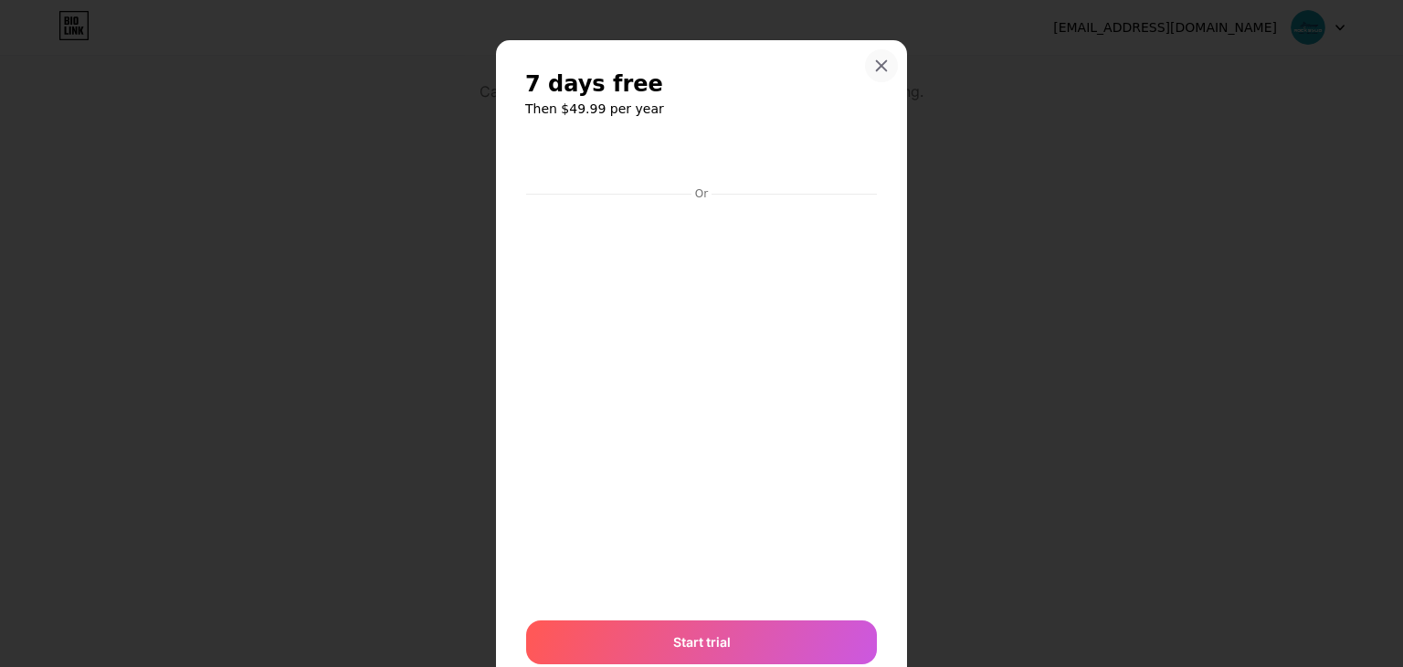
click at [874, 60] on icon at bounding box center [881, 65] width 15 height 15
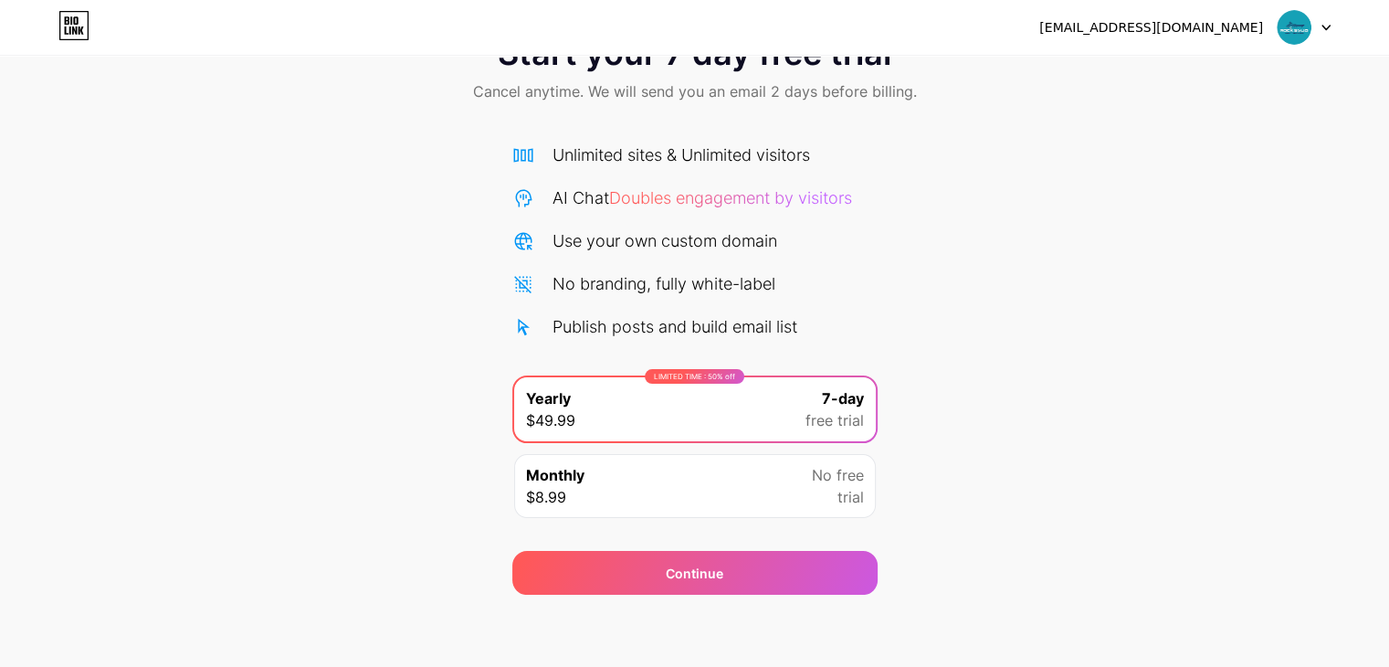
click at [1314, 24] on div at bounding box center [1304, 27] width 53 height 33
click at [1281, 32] on img at bounding box center [1294, 27] width 35 height 35
click at [1170, 26] on div "[EMAIL_ADDRESS][DOMAIN_NAME]" at bounding box center [1152, 27] width 224 height 19
click at [69, 34] on icon at bounding box center [73, 25] width 31 height 29
